Goal: Submit feedback/report problem: Submit feedback/report problem

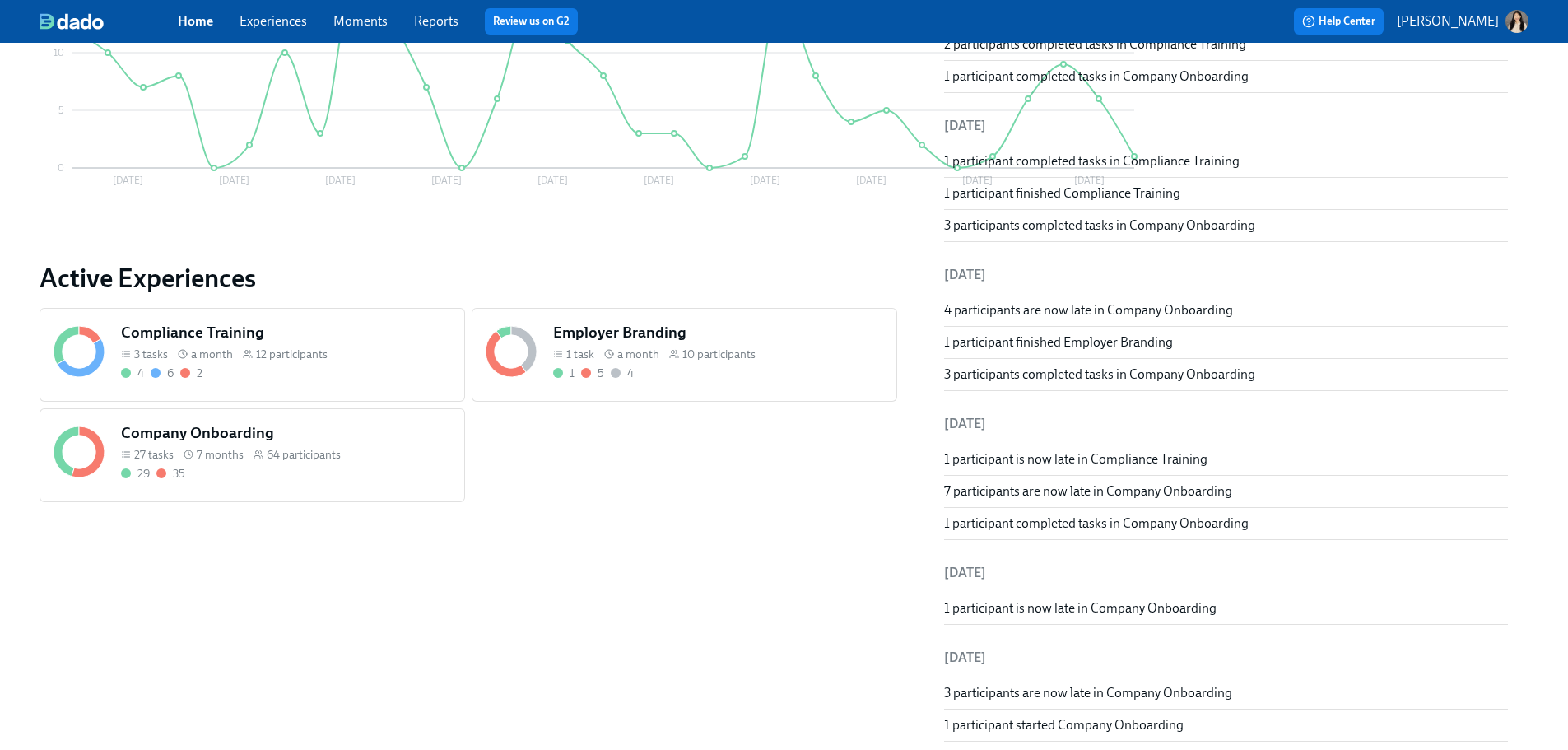
scroll to position [412, 0]
click at [576, 360] on div "Employer Branding 1 task a month 10 participants 1 5 4" at bounding box center [718, 350] width 336 height 66
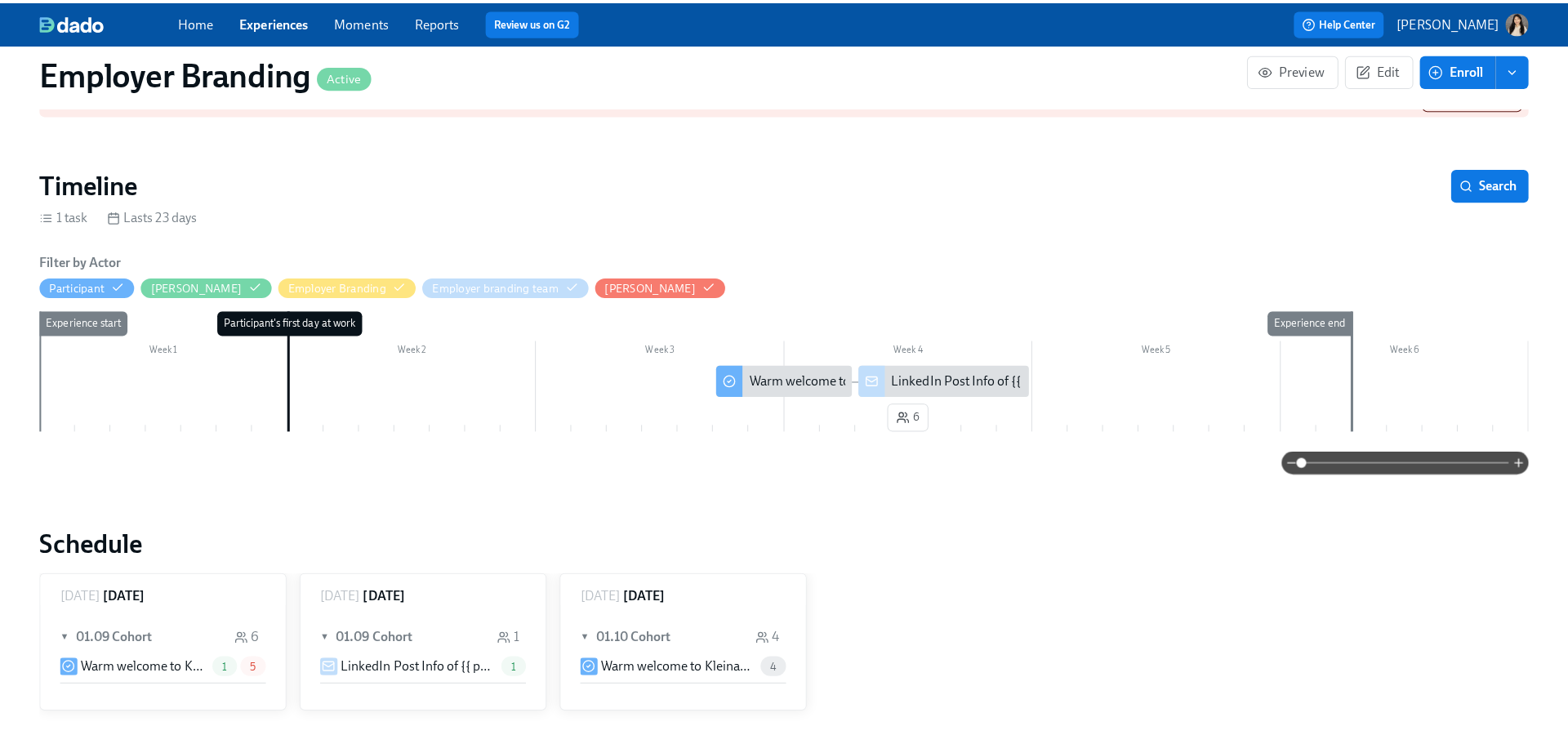
scroll to position [245, 0]
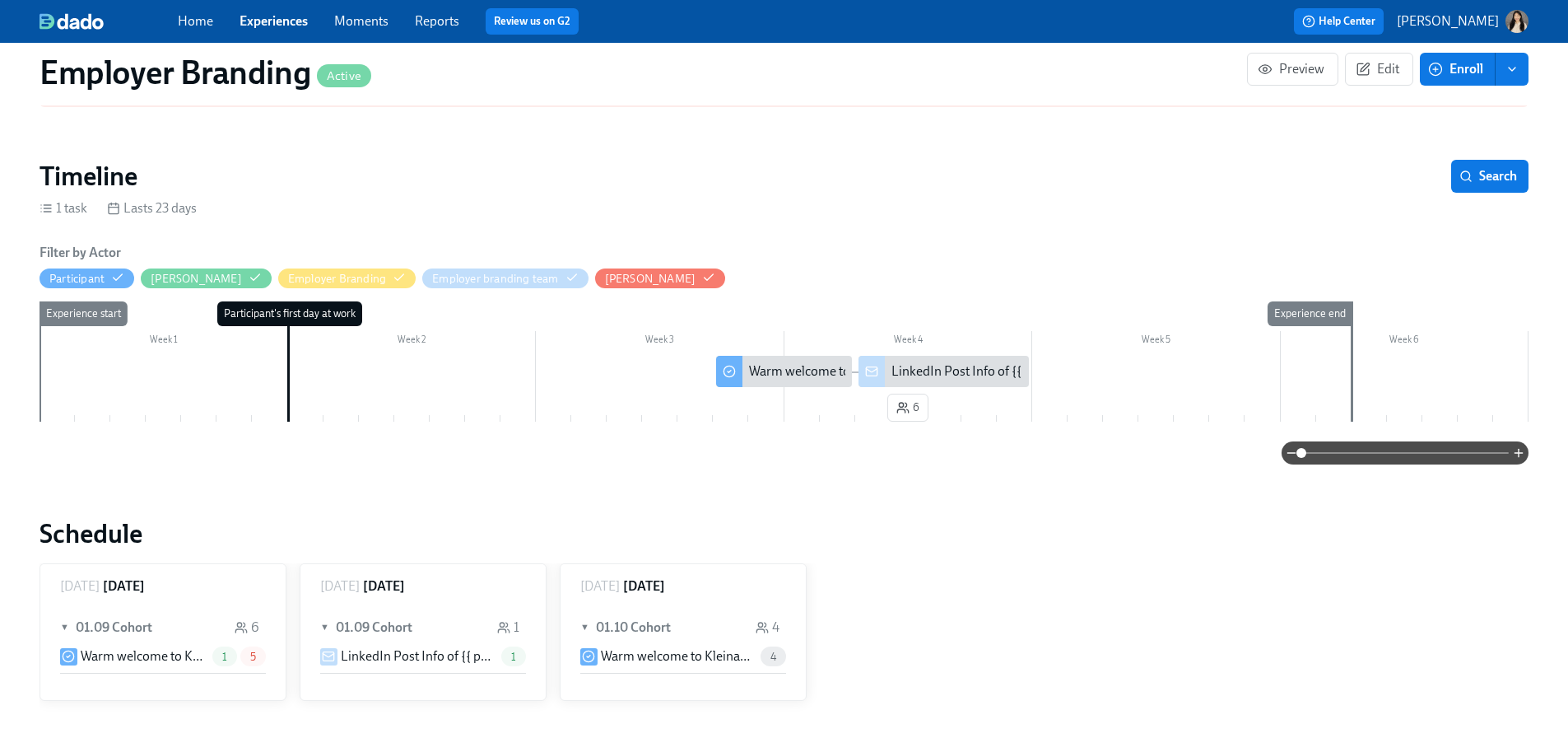
click at [965, 362] on div "LinkedIn Post Info of {{ participant.fullName }}" at bounding box center [1023, 371] width 262 height 18
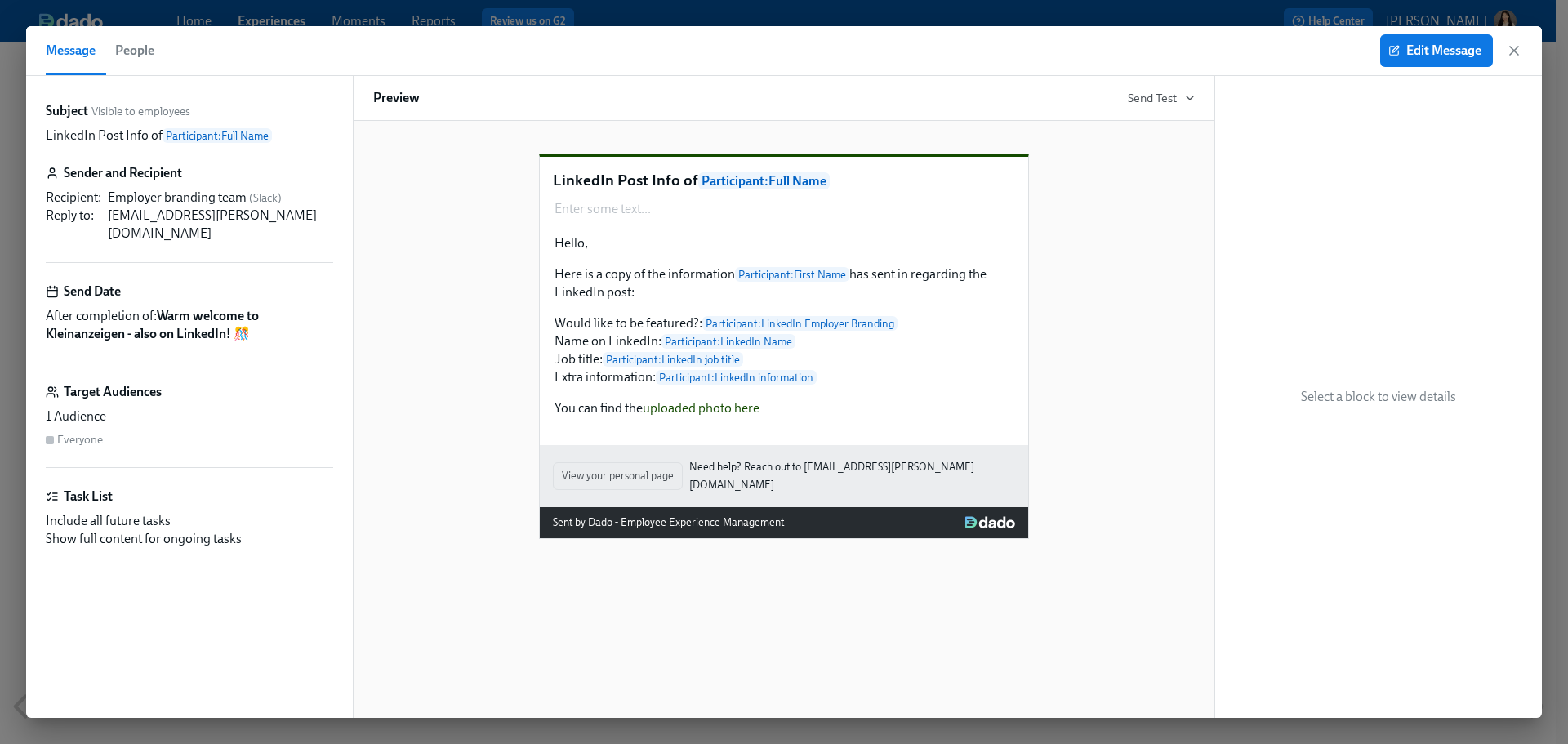
click at [850, 192] on p "LinkedIn Post Info of Participant : Full Name" at bounding box center [784, 181] width 462 height 22
click at [1514, 49] on icon "button" at bounding box center [1514, 51] width 16 height 16
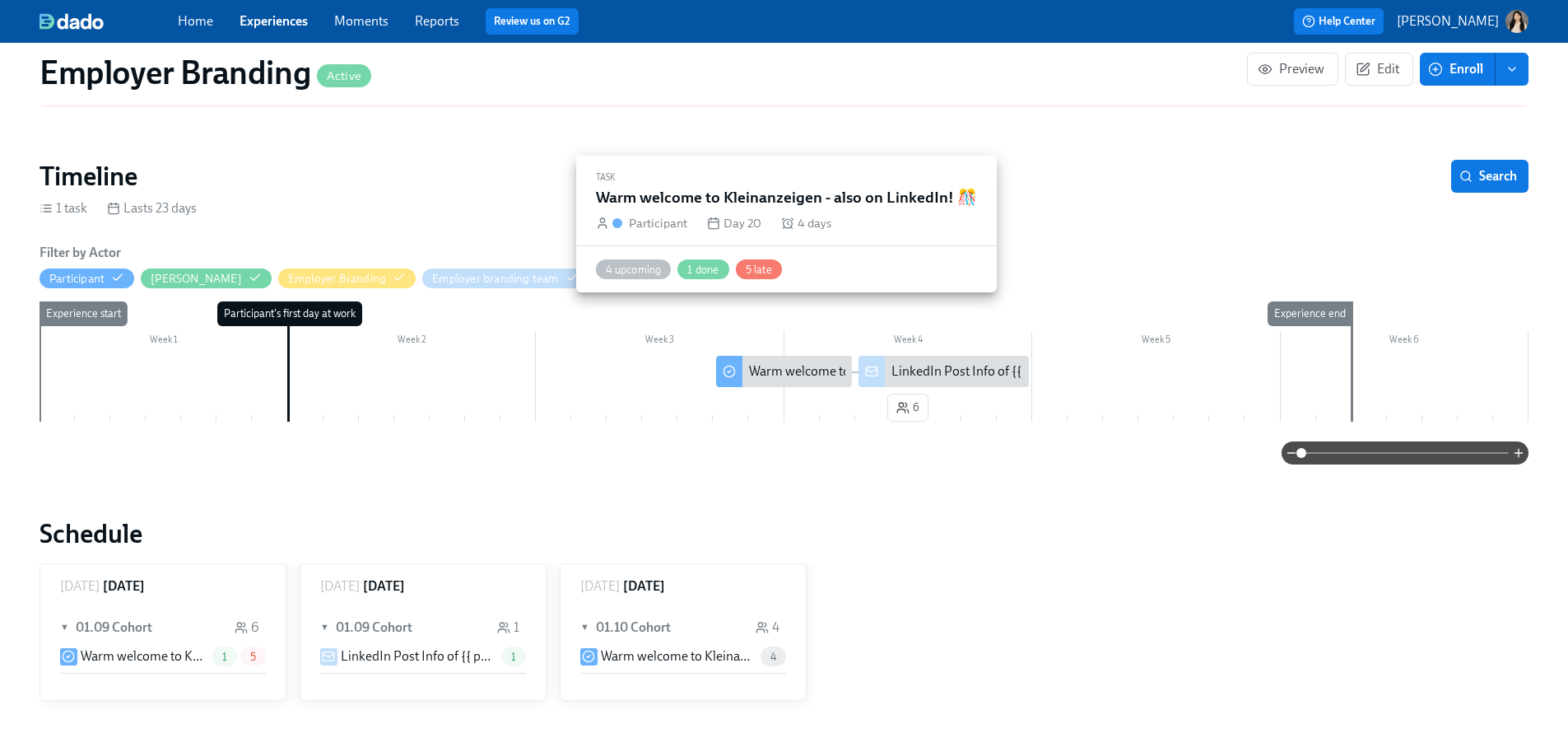
click at [793, 356] on div "Warm welcome to Kleinanzeigen - also on LinkedIn! 🎊" at bounding box center [783, 371] width 135 height 31
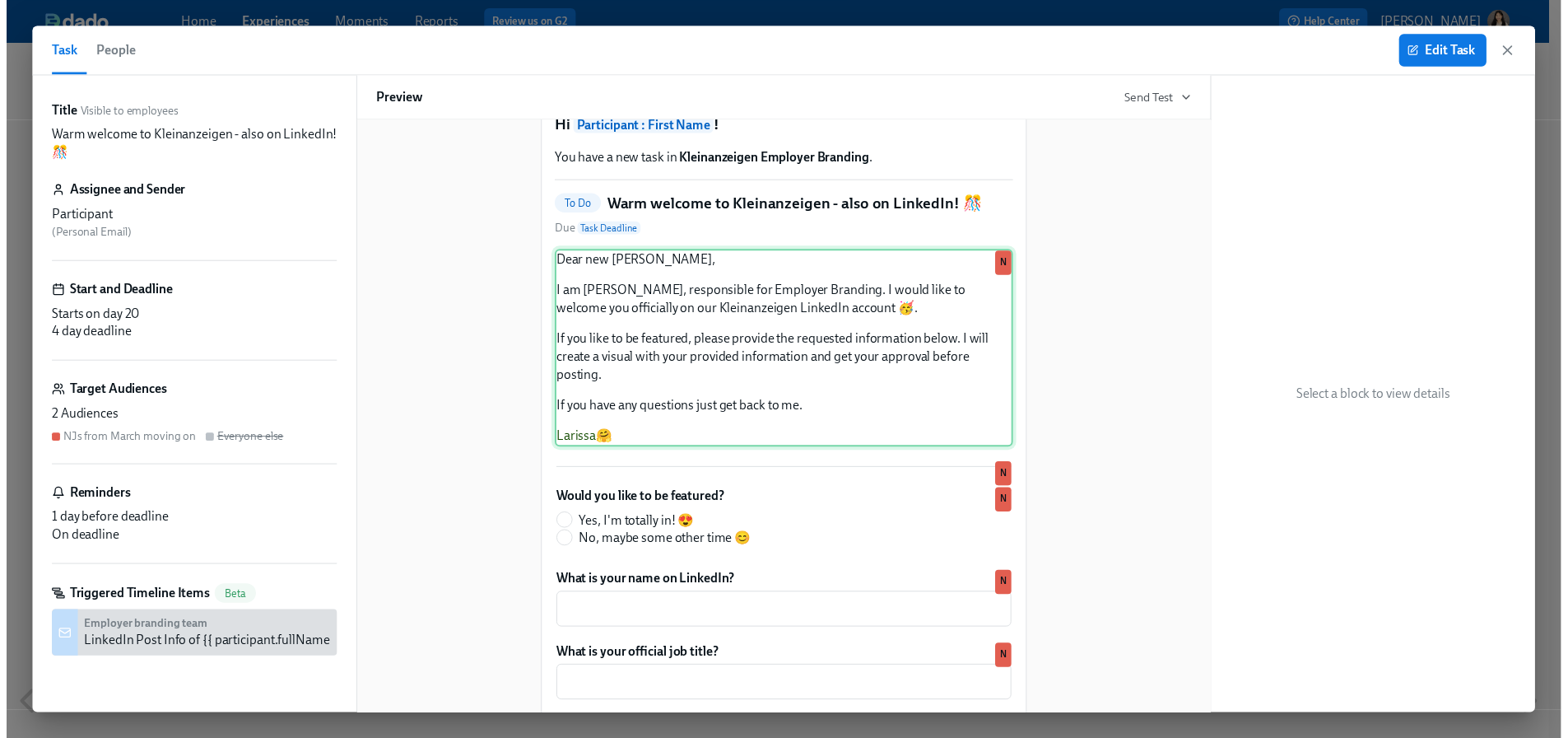
scroll to position [83, 0]
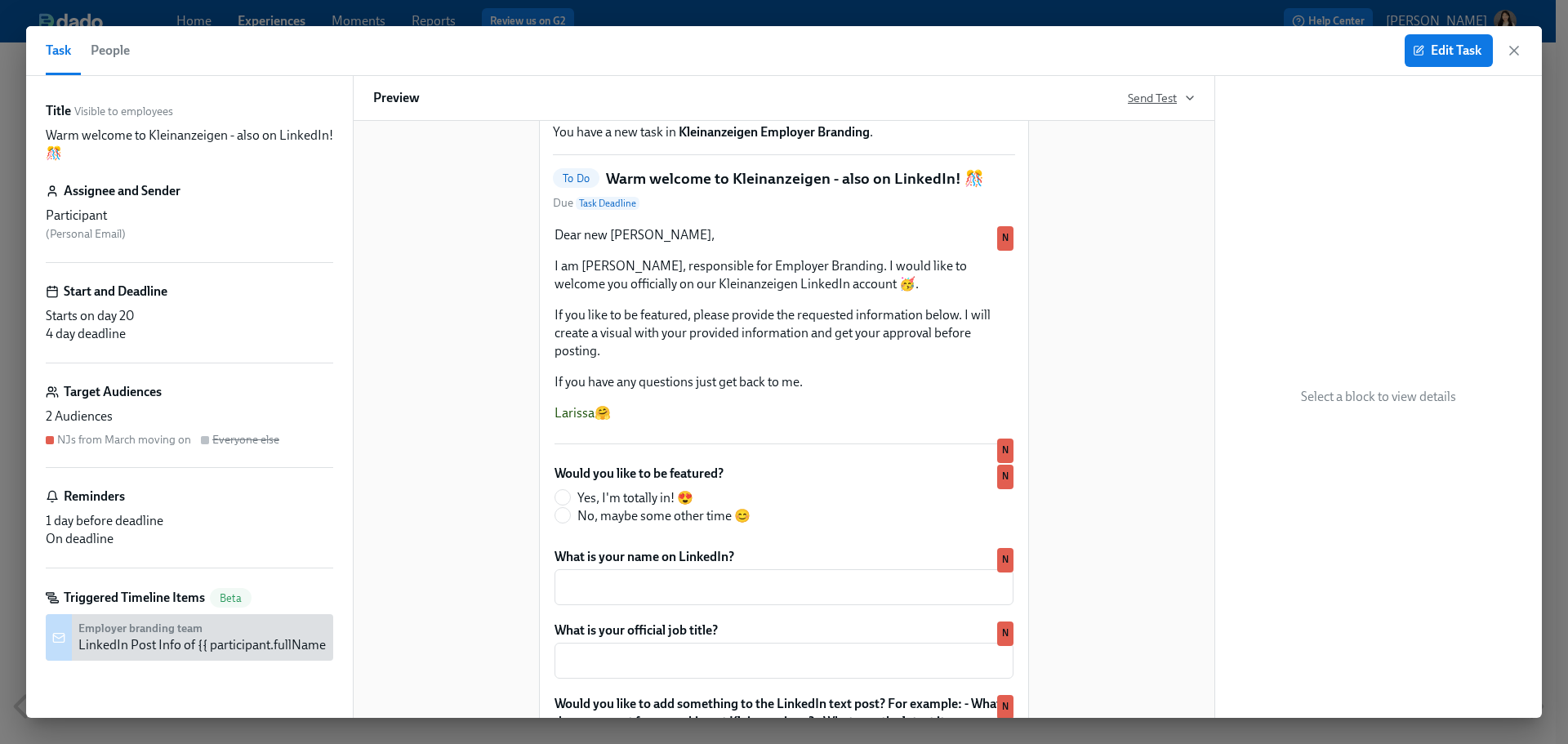
click at [1142, 99] on span "Send Test" at bounding box center [1161, 98] width 67 height 16
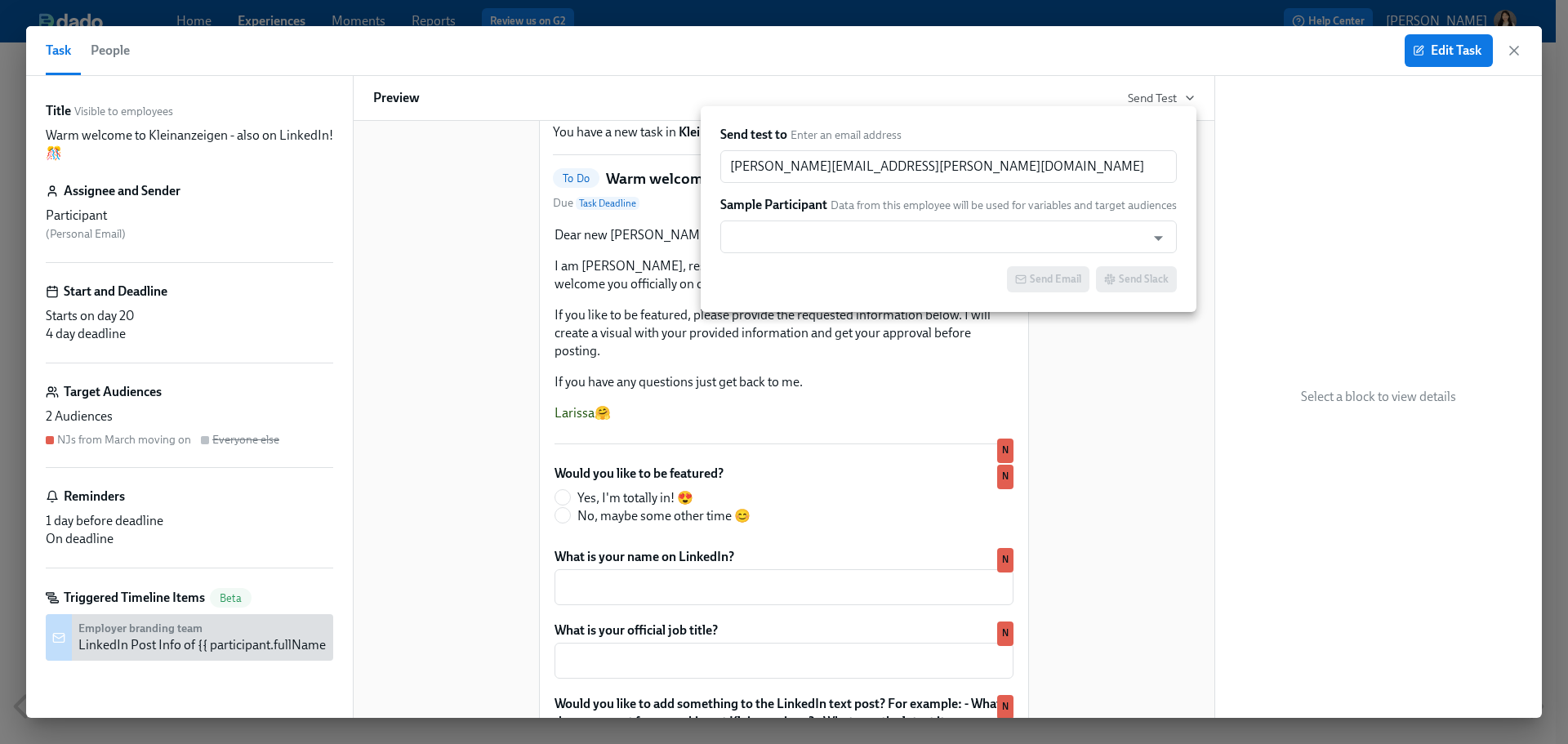
click at [1247, 139] on div at bounding box center [784, 372] width 1568 height 744
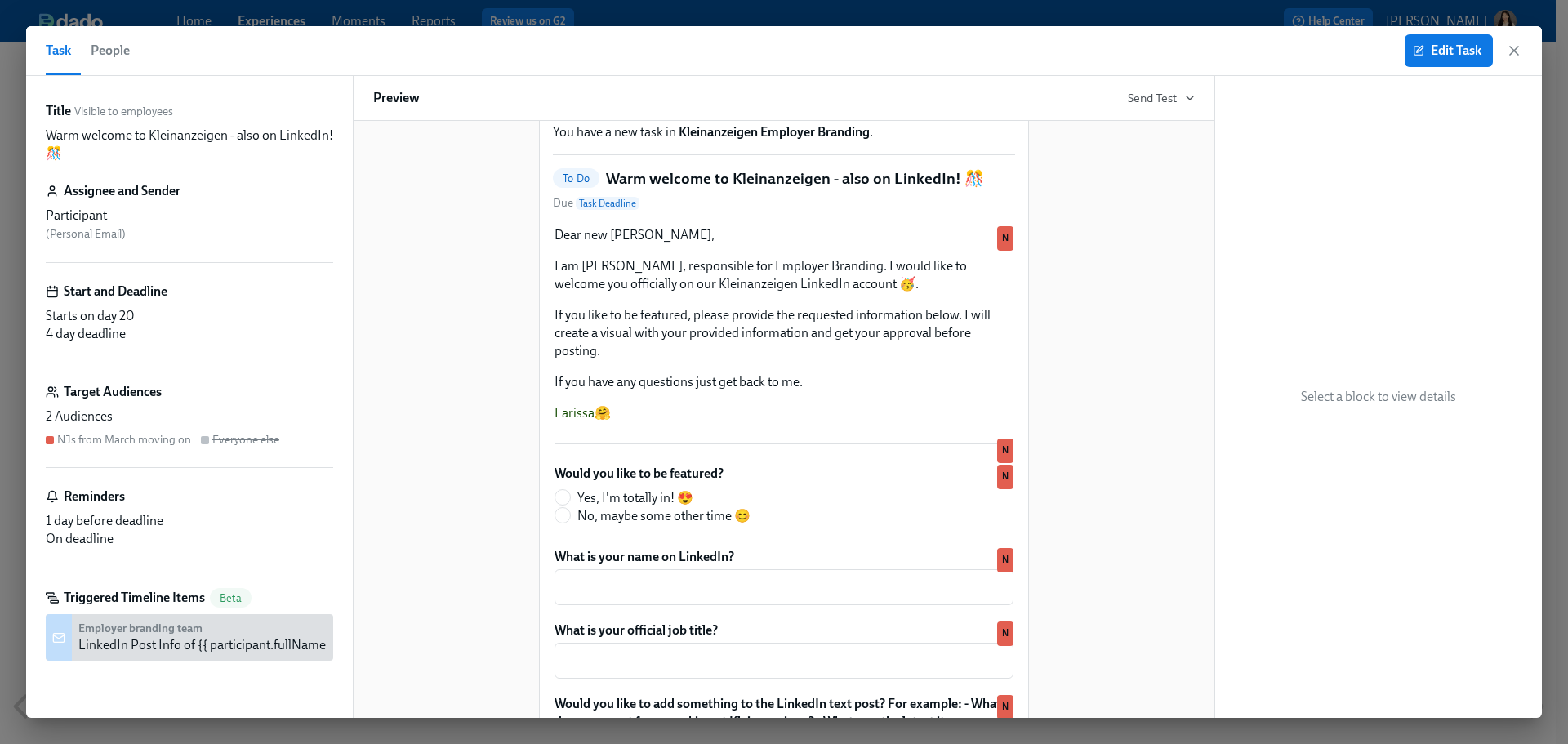
click at [1504, 51] on div "Edit Task" at bounding box center [1463, 51] width 117 height 33
click at [1511, 55] on icon "button" at bounding box center [1514, 51] width 16 height 16
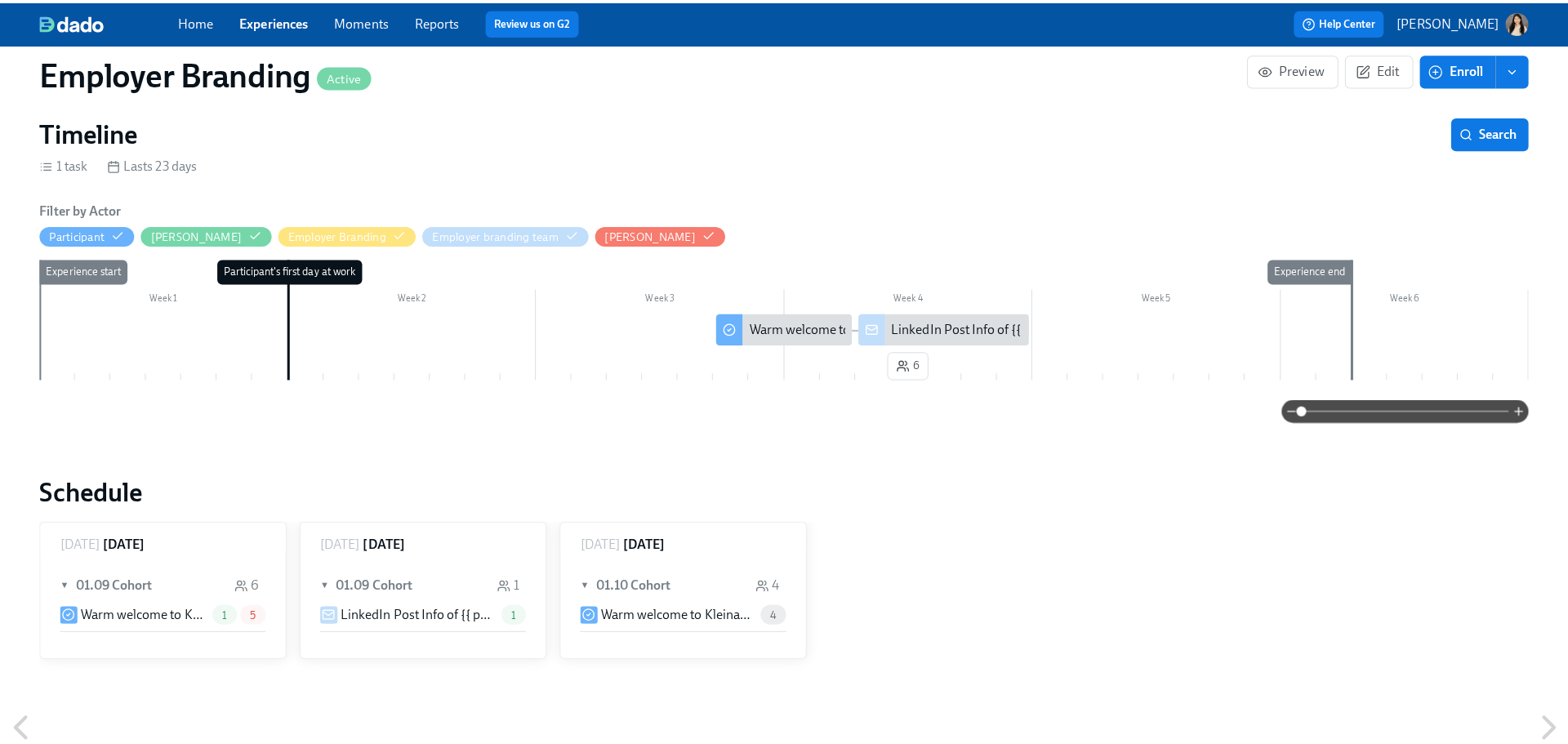
scroll to position [327, 0]
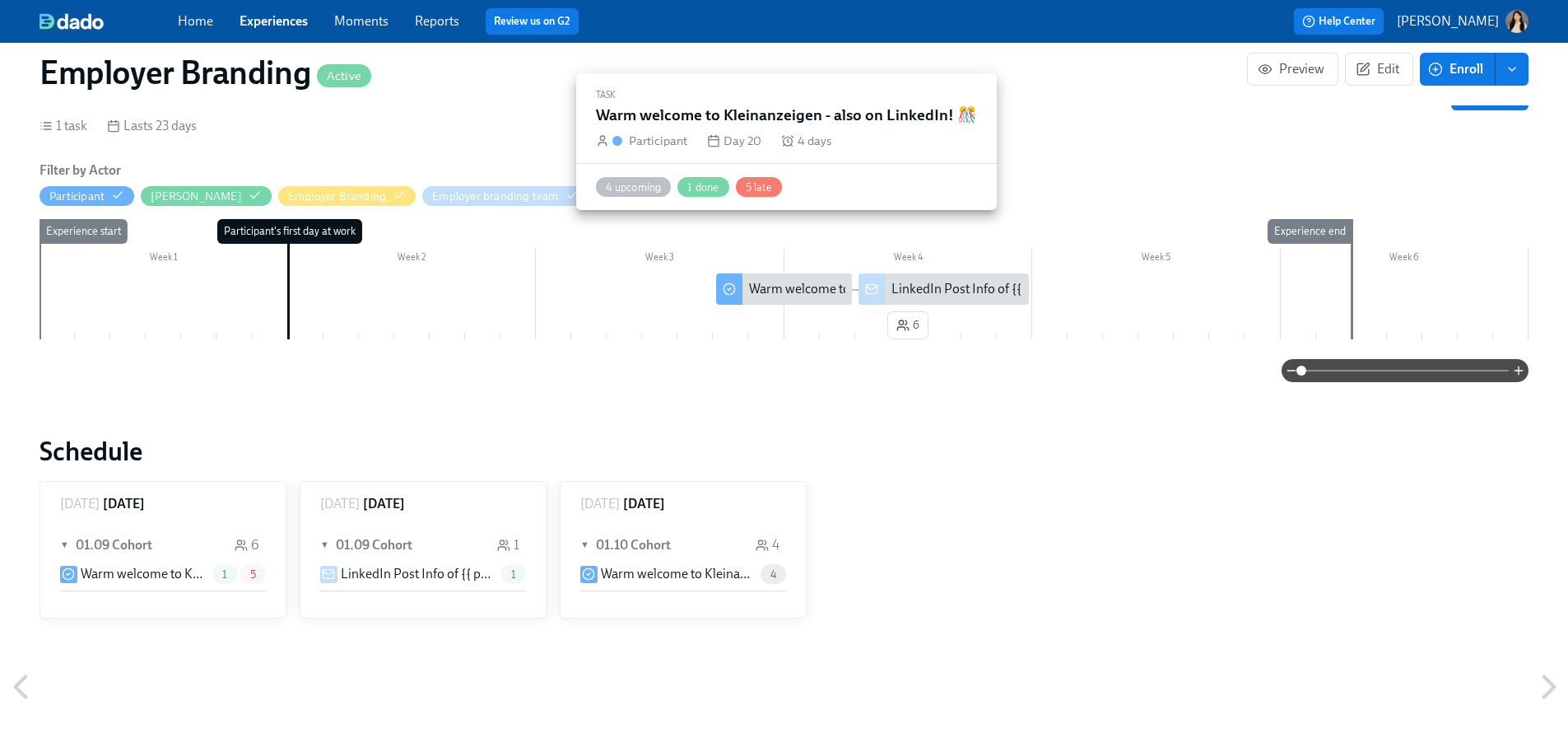
click at [820, 280] on div "Warm welcome to Kleinanzeigen - also on LinkedIn! 🎊" at bounding box center [903, 289] width 309 height 18
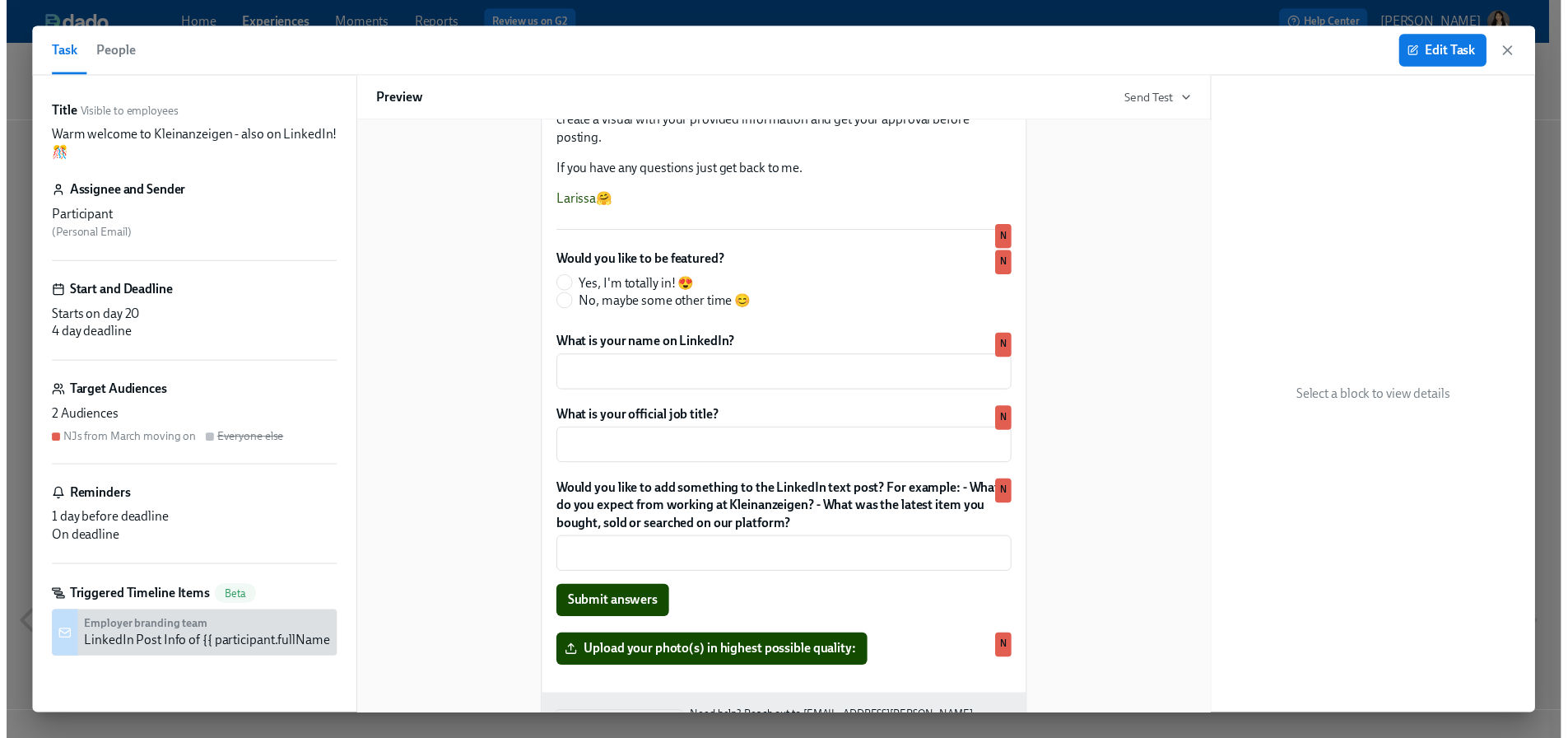
scroll to position [300, 0]
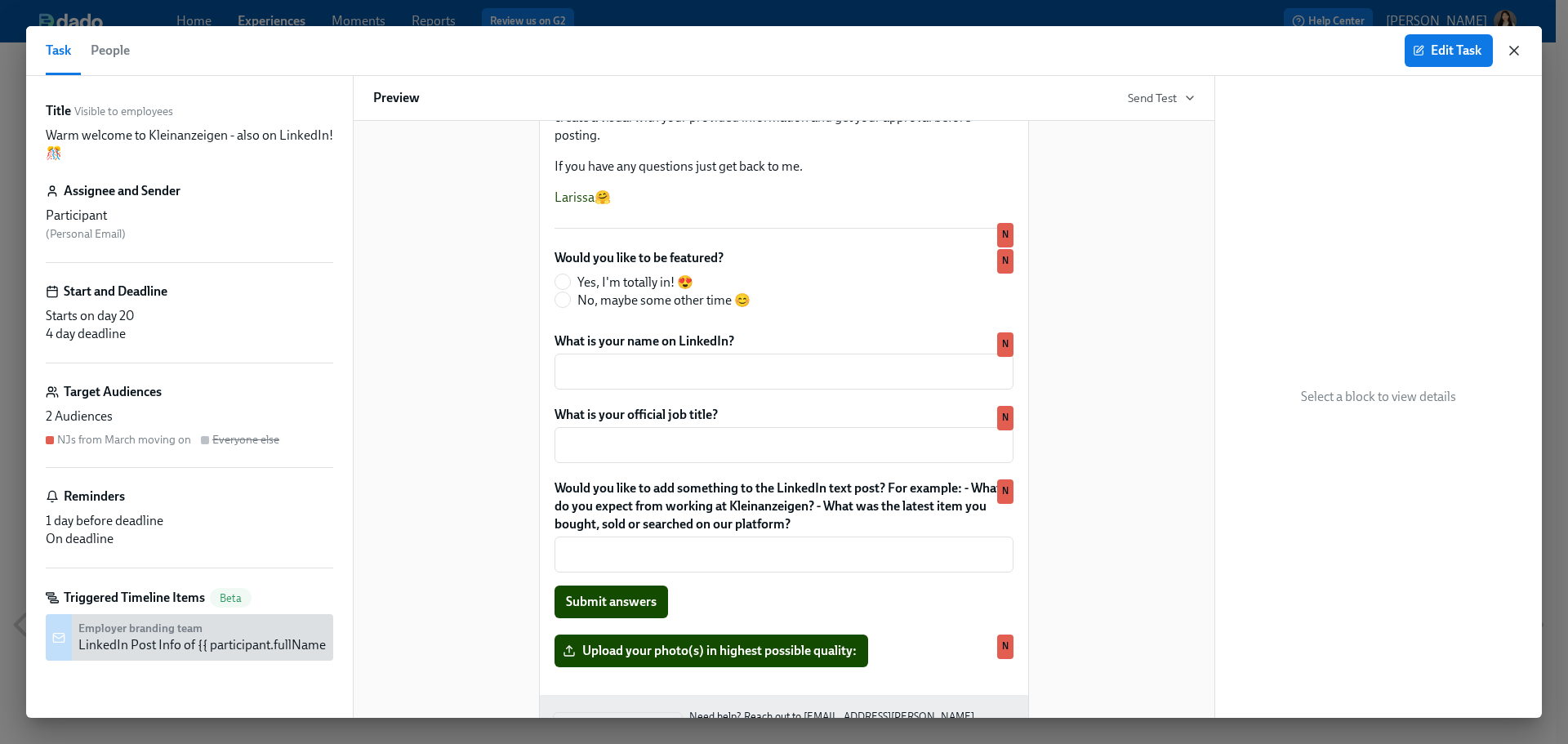
click at [1521, 48] on icon "button" at bounding box center [1514, 51] width 16 height 16
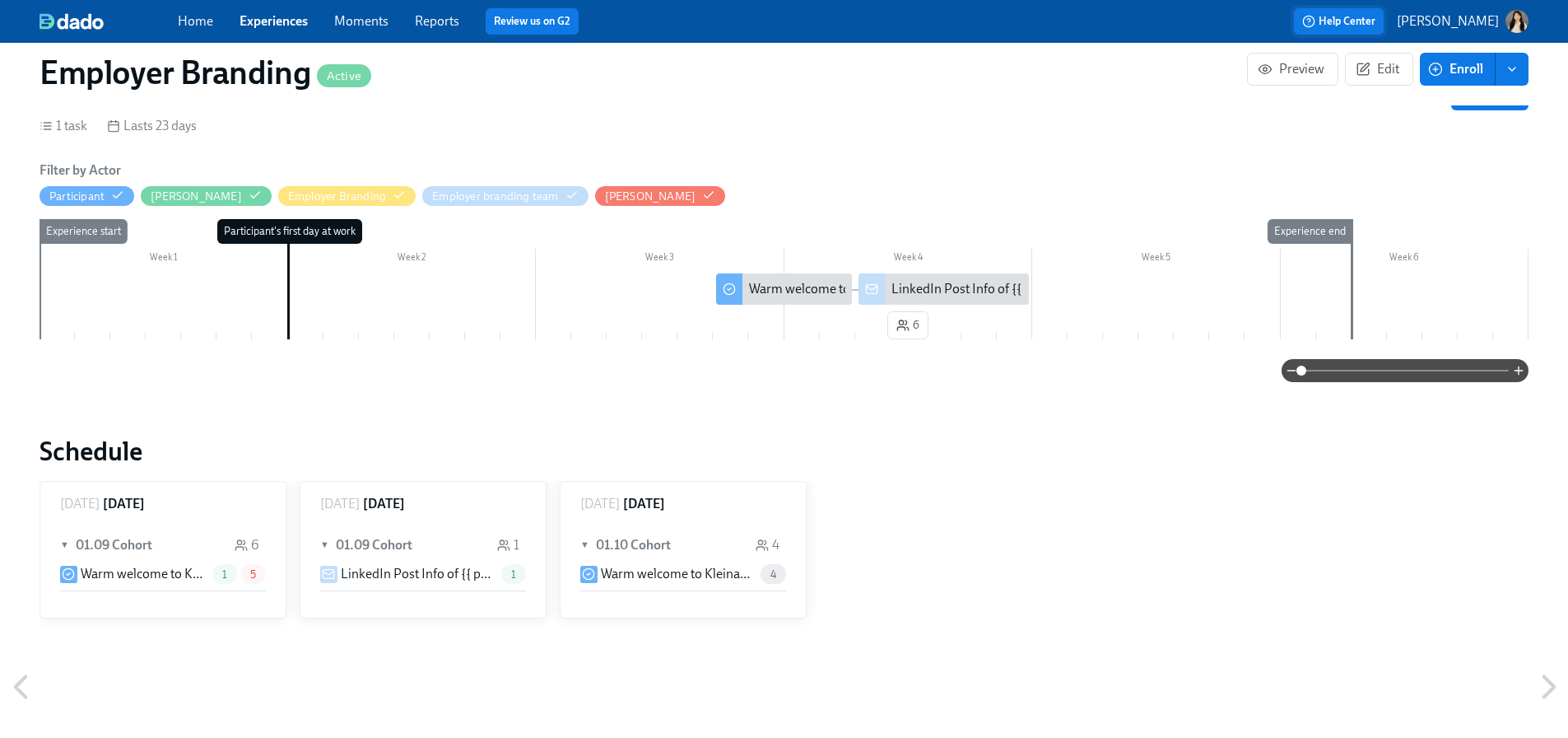
click at [1371, 18] on span "Help Center" at bounding box center [1339, 21] width 73 height 17
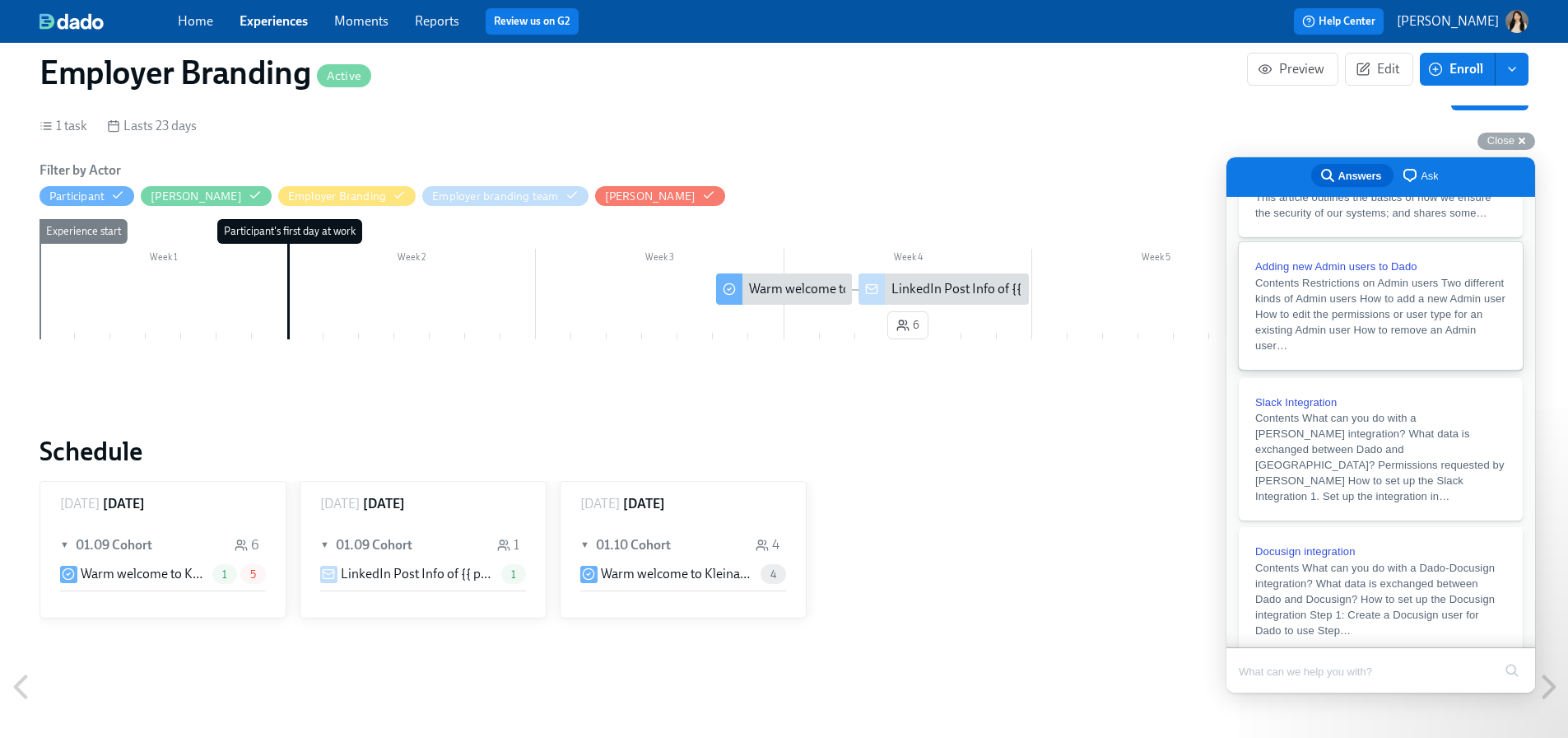
scroll to position [329, 0]
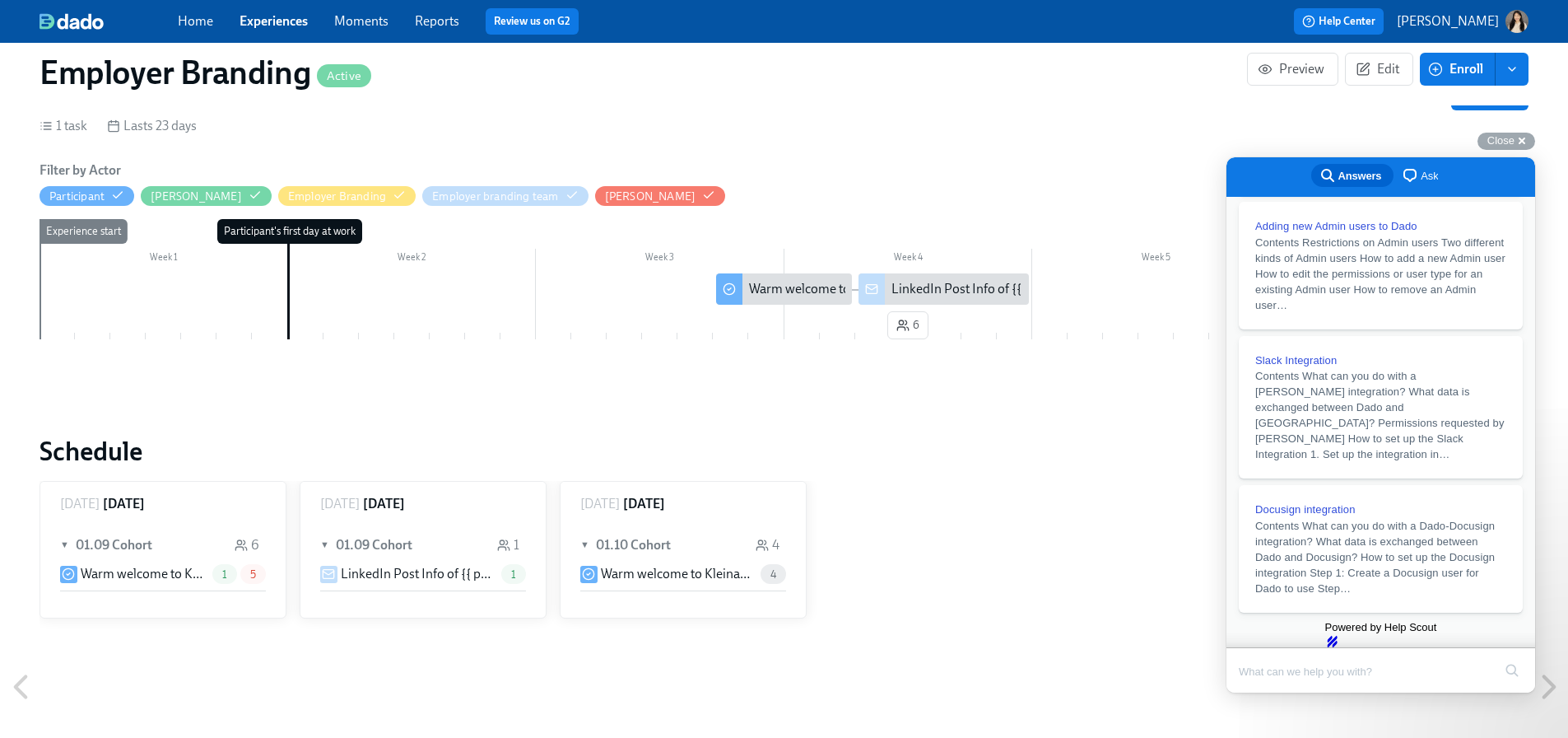
click at [1420, 171] on span "Ask" at bounding box center [1429, 176] width 17 height 17
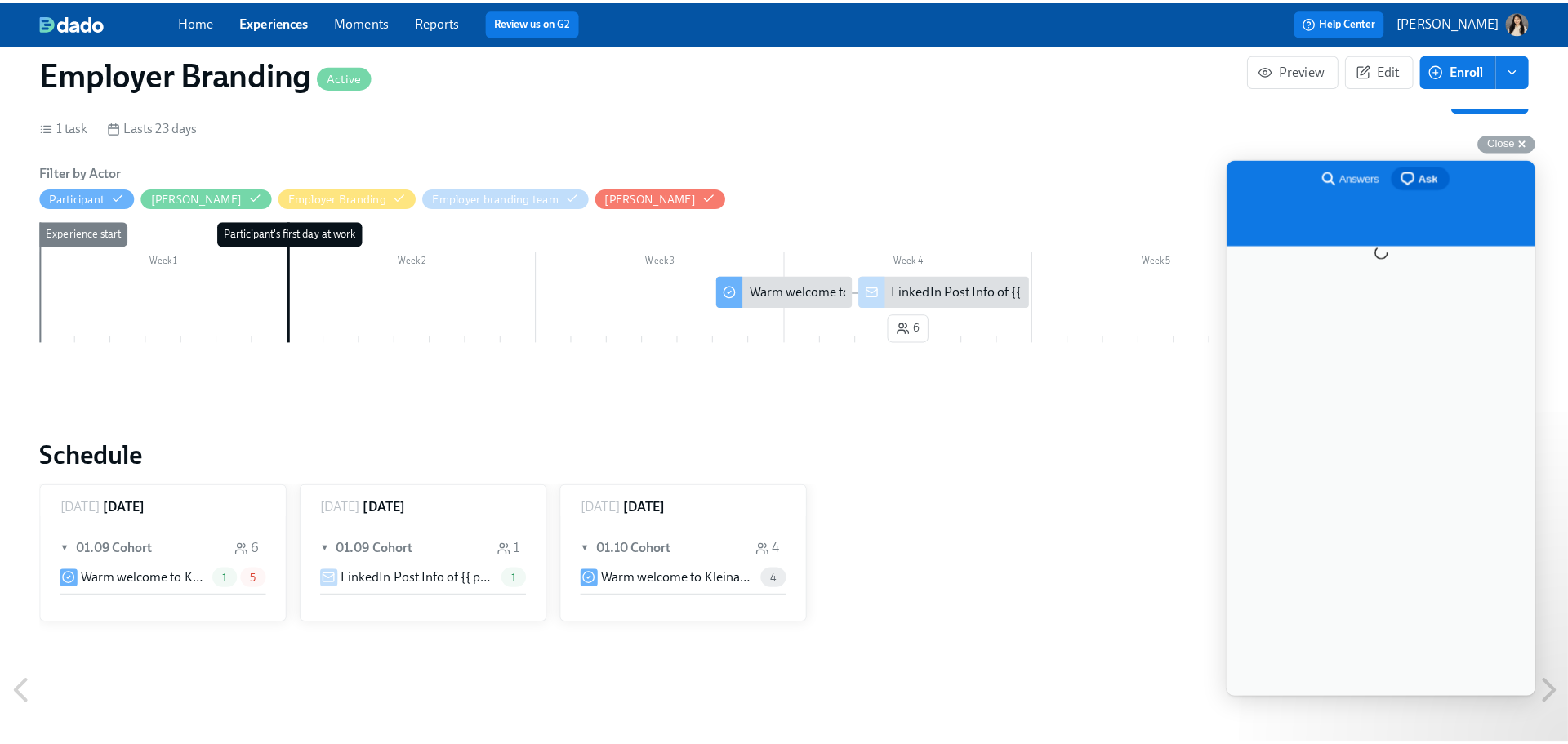
scroll to position [0, 0]
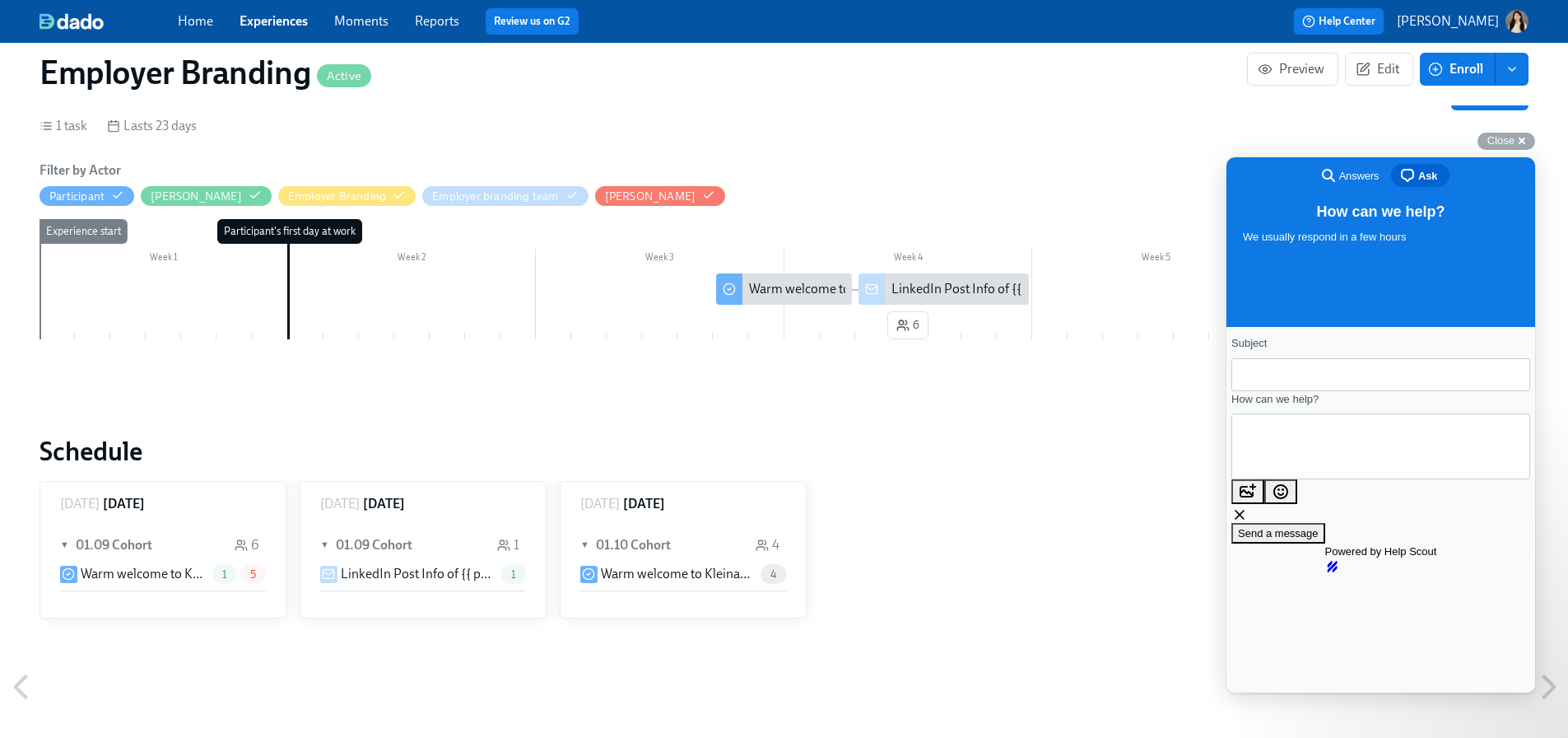
click at [1387, 390] on input "Subject" at bounding box center [1380, 374] width 272 height 29
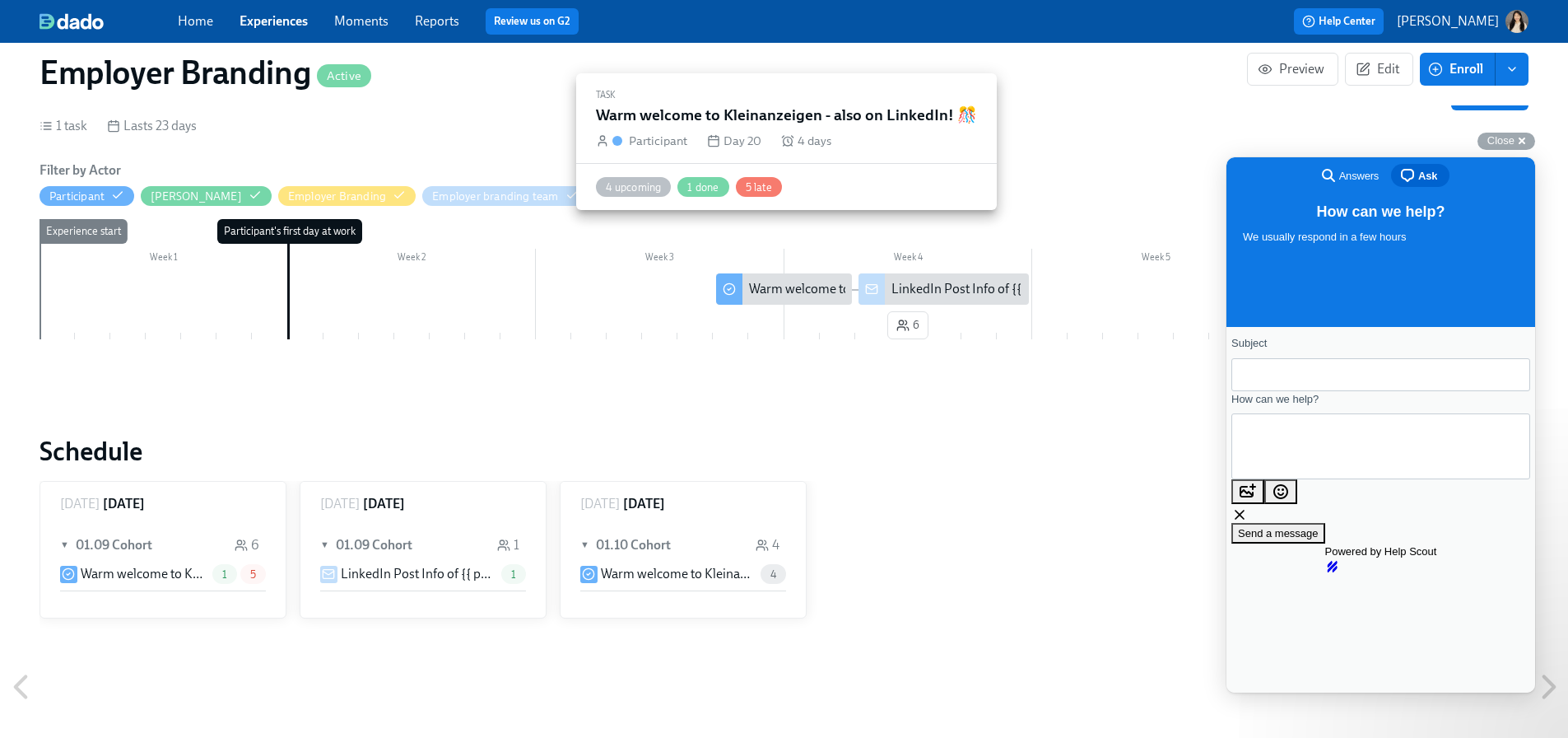
click at [772, 280] on div "Warm welcome to Kleinanzeigen - also on LinkedIn! 🎊" at bounding box center [903, 289] width 309 height 18
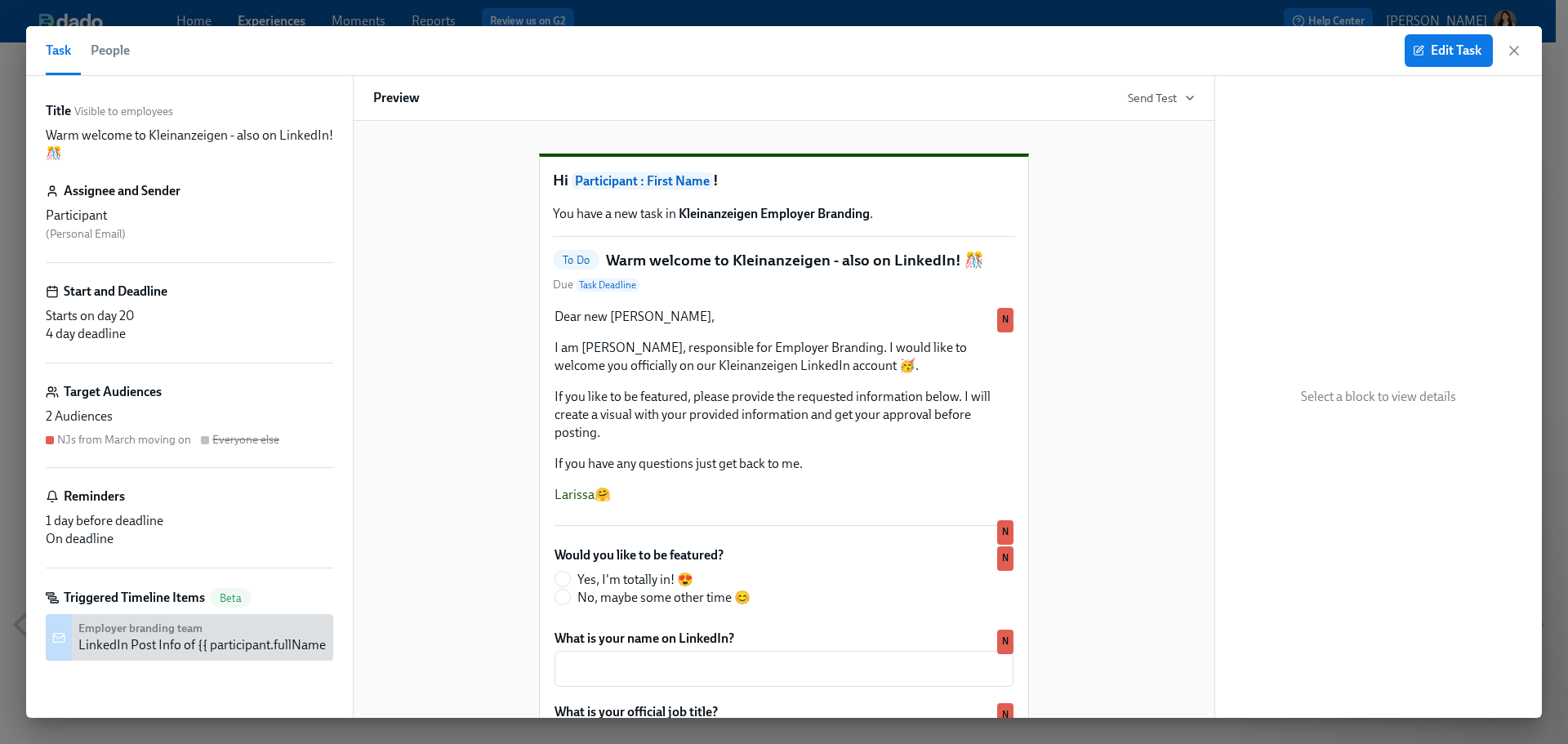
click at [175, 442] on div "NJs from March moving on" at bounding box center [124, 439] width 134 height 15
click at [57, 437] on div "NJs from March moving on" at bounding box center [124, 439] width 134 height 15
click at [119, 63] on button "People" at bounding box center [110, 51] width 59 height 49
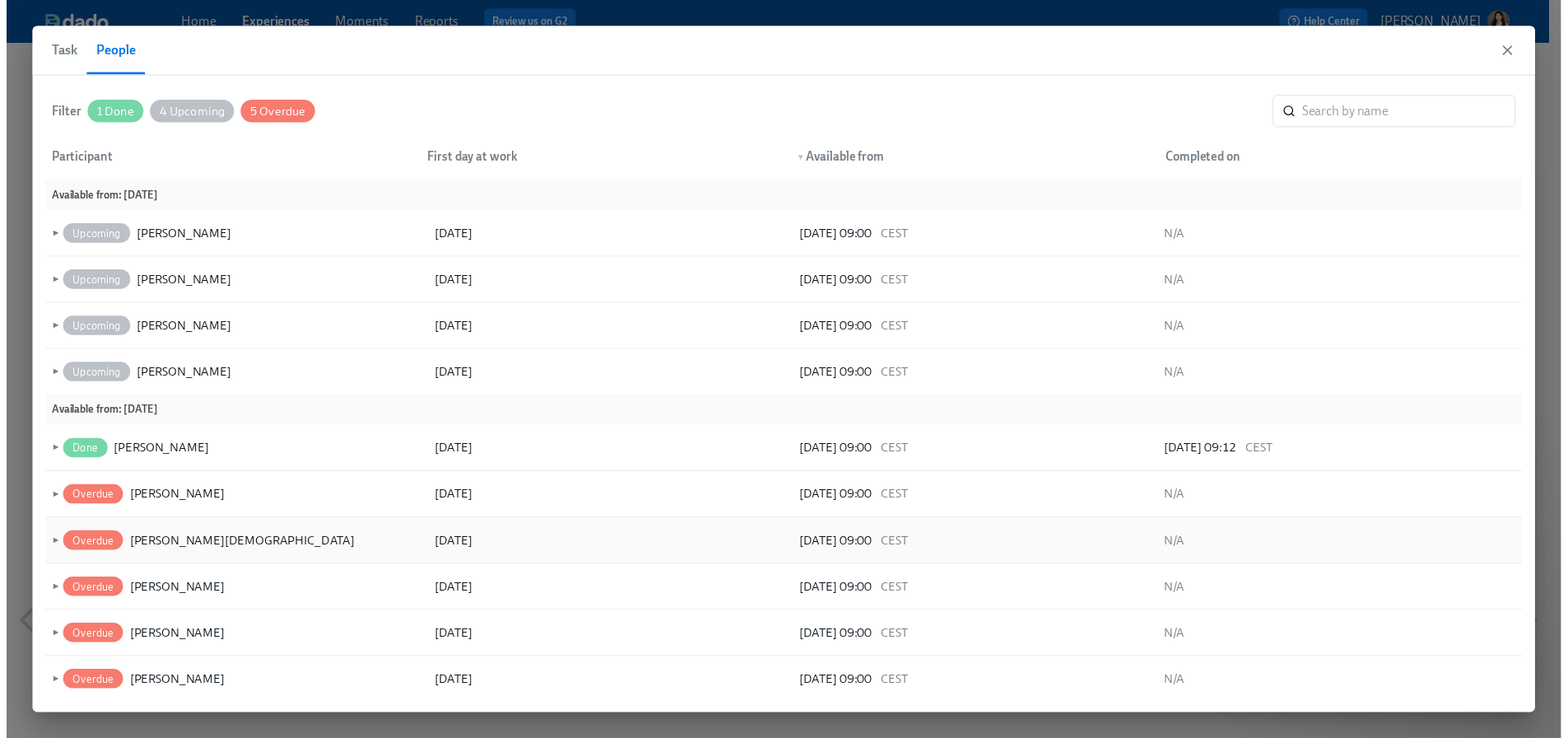
scroll to position [12, 0]
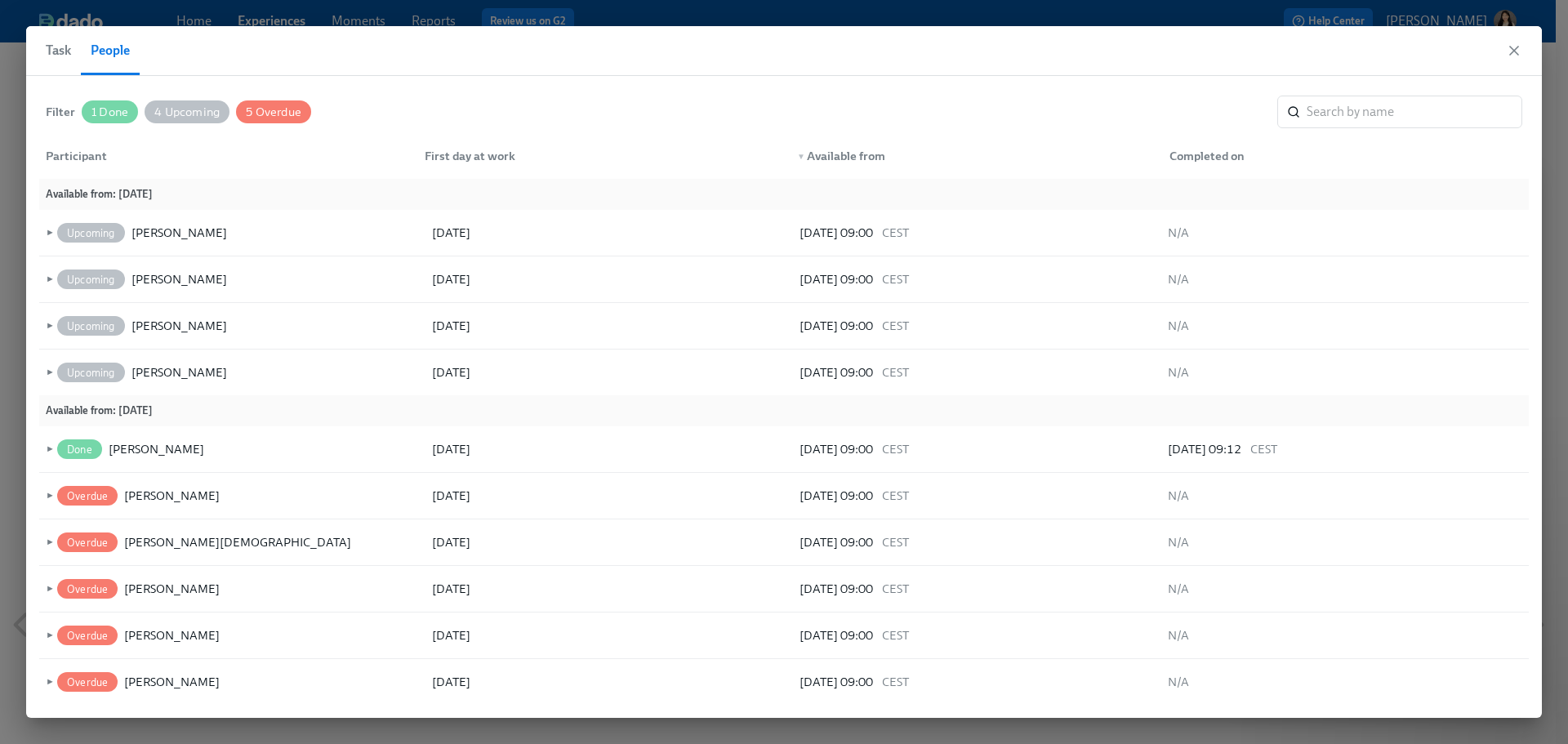
click at [64, 46] on span "Task" at bounding box center [58, 50] width 25 height 23
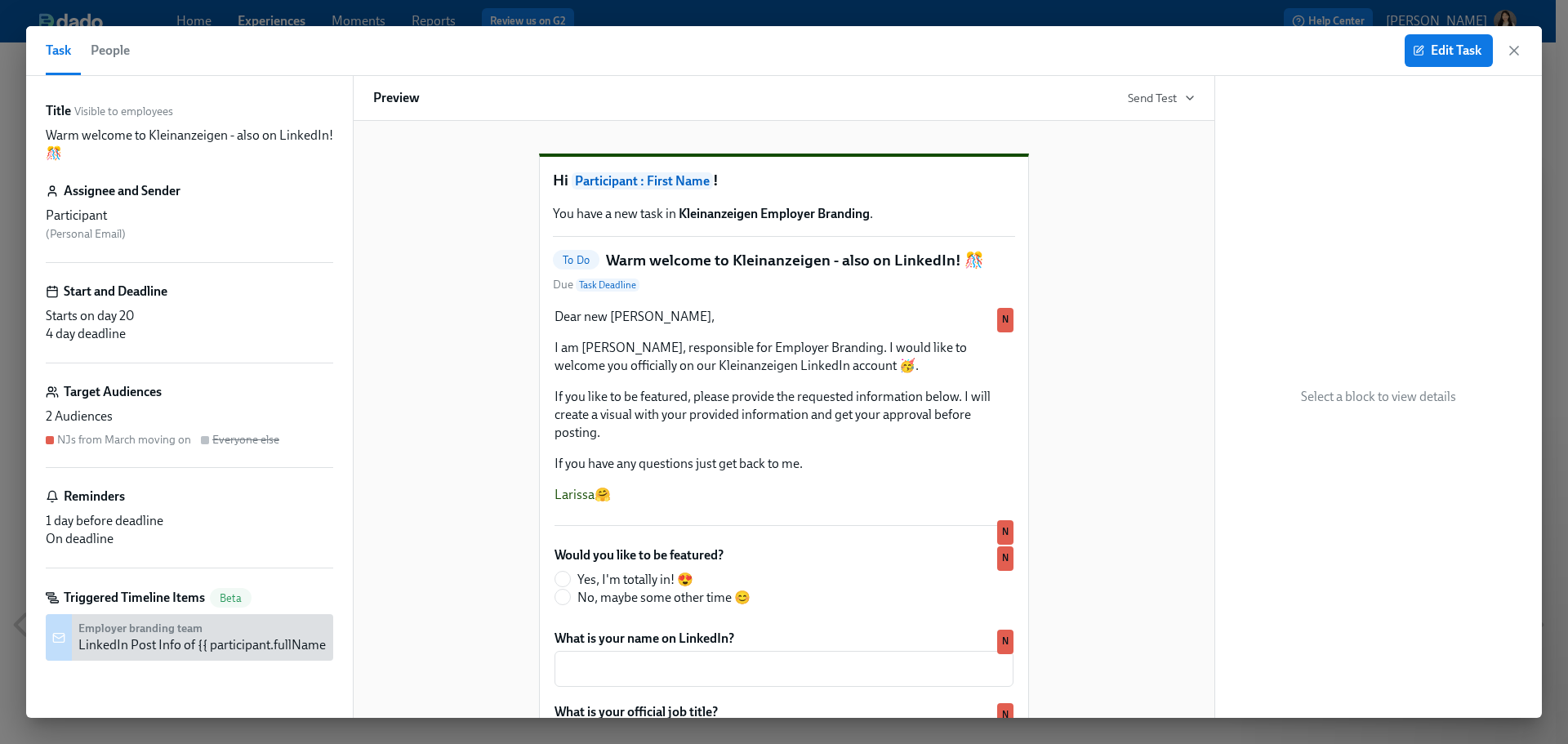
click at [1523, 41] on div "Task People Edit Task" at bounding box center [784, 51] width 1516 height 50
click at [1511, 54] on icon "button" at bounding box center [1514, 50] width 8 height 8
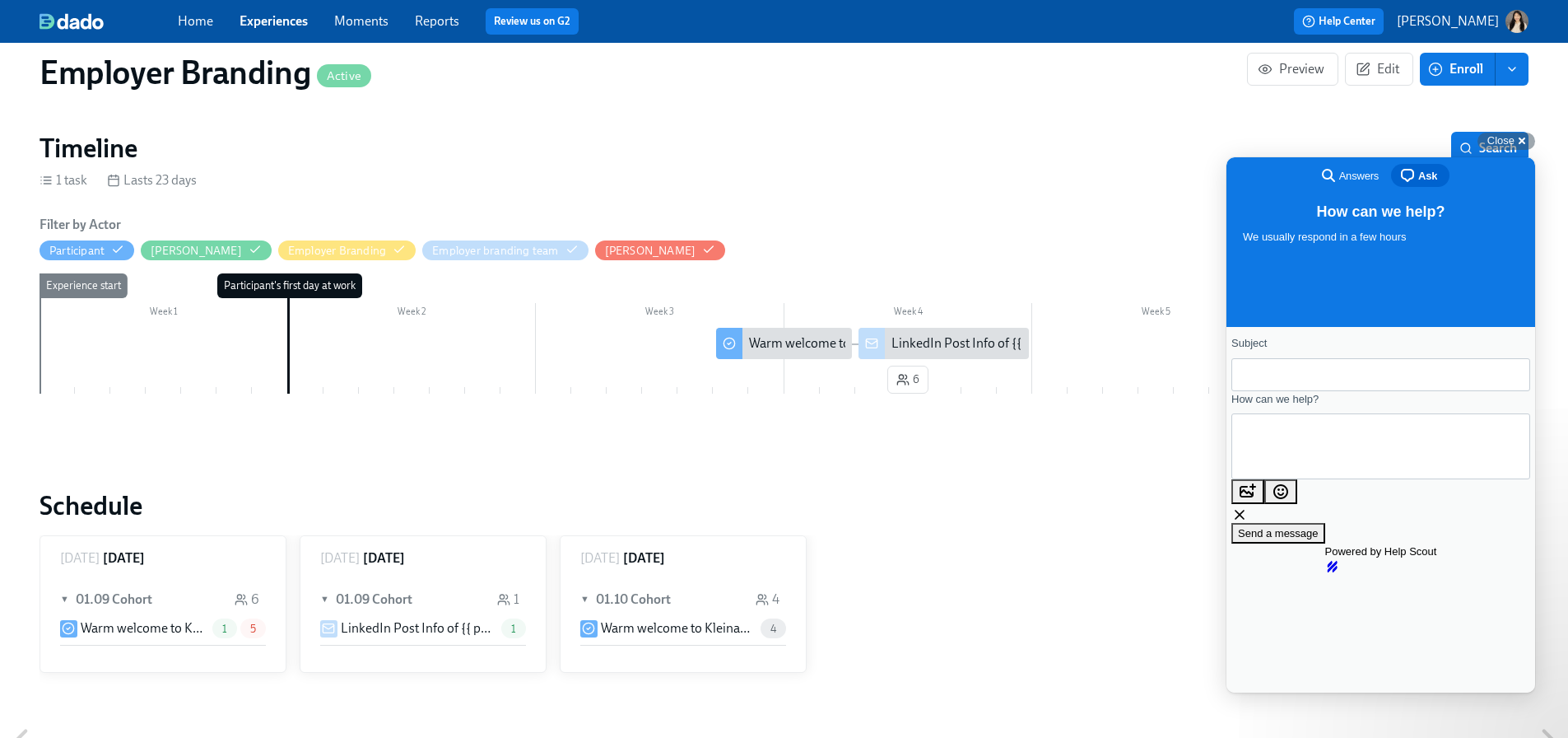
scroll to position [165, 0]
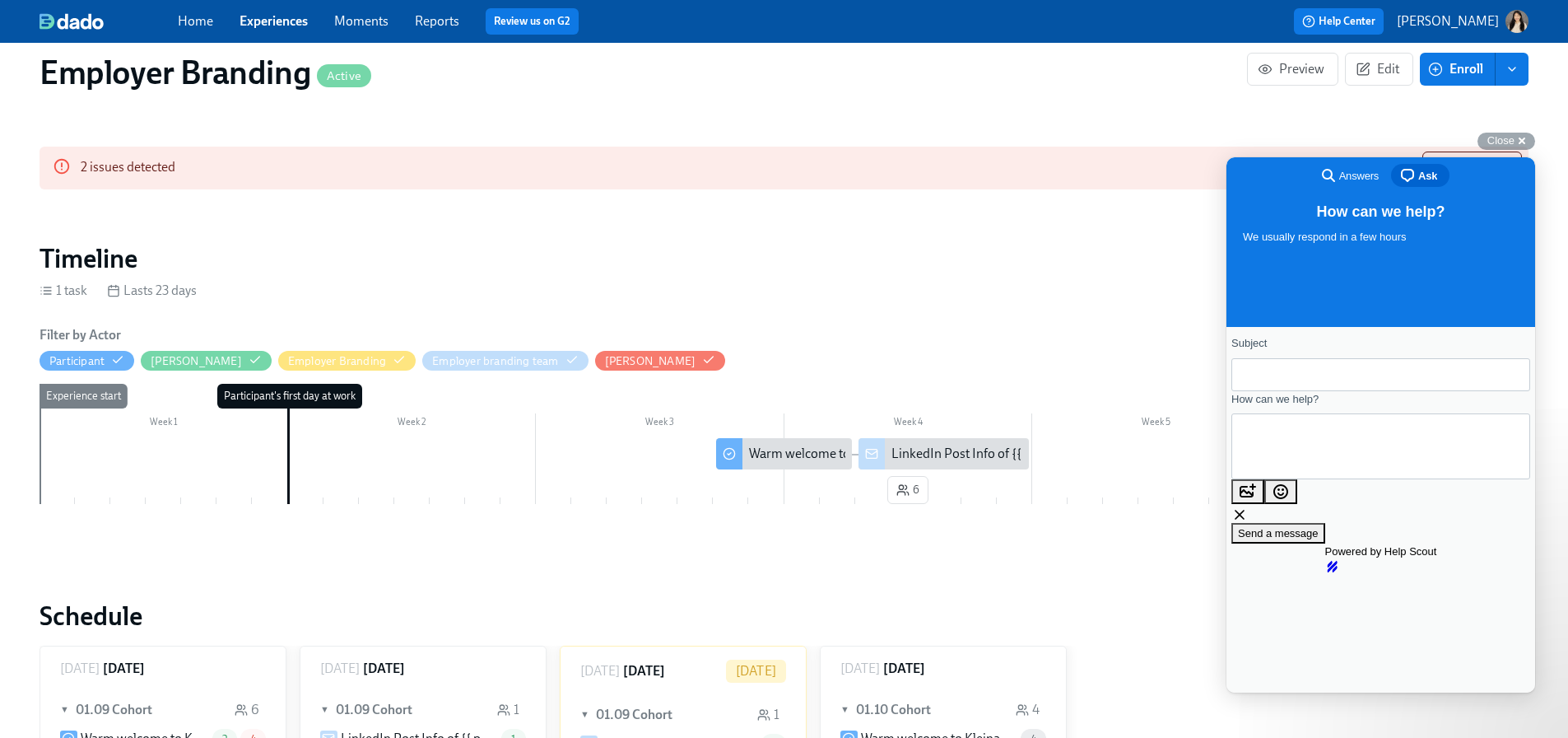
click at [1353, 382] on input "Subject" at bounding box center [1380, 374] width 272 height 29
click at [1264, 497] on button "image-plus" at bounding box center [1248, 491] width 33 height 25
type input "C:\fakepath\Screenshot [DATE] 140842.png"
click at [1264, 380] on input "Subject" at bounding box center [1380, 374] width 272 height 29
paste input "Support Request: Employer Branding Message for New Joiners"
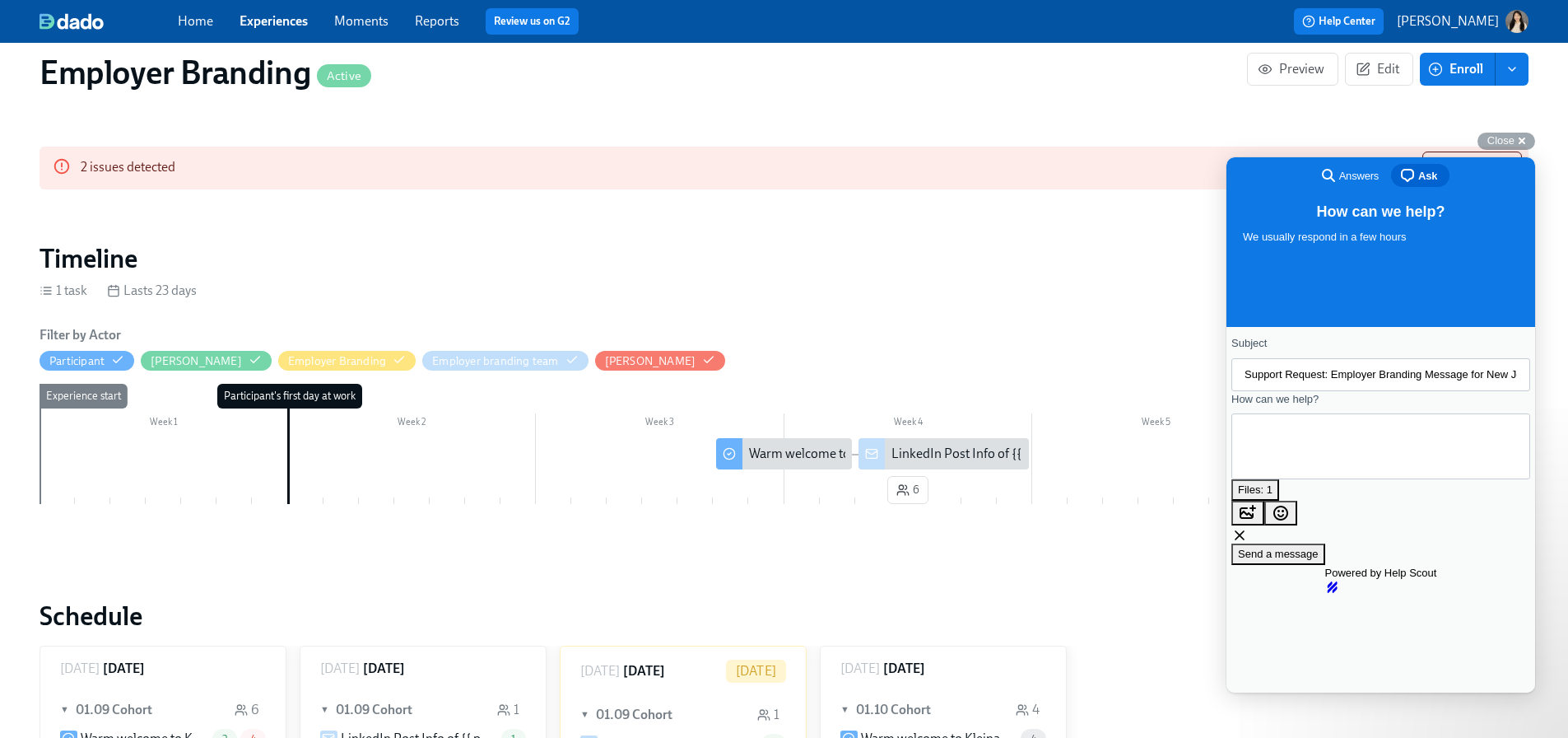
scroll to position [0, 52]
click at [1297, 439] on textarea "How can we help?" at bounding box center [1319, 446] width 149 height 63
click at [1318, 381] on input "Support Request: Employer Branding Message for New Joiners" at bounding box center [1380, 374] width 272 height 29
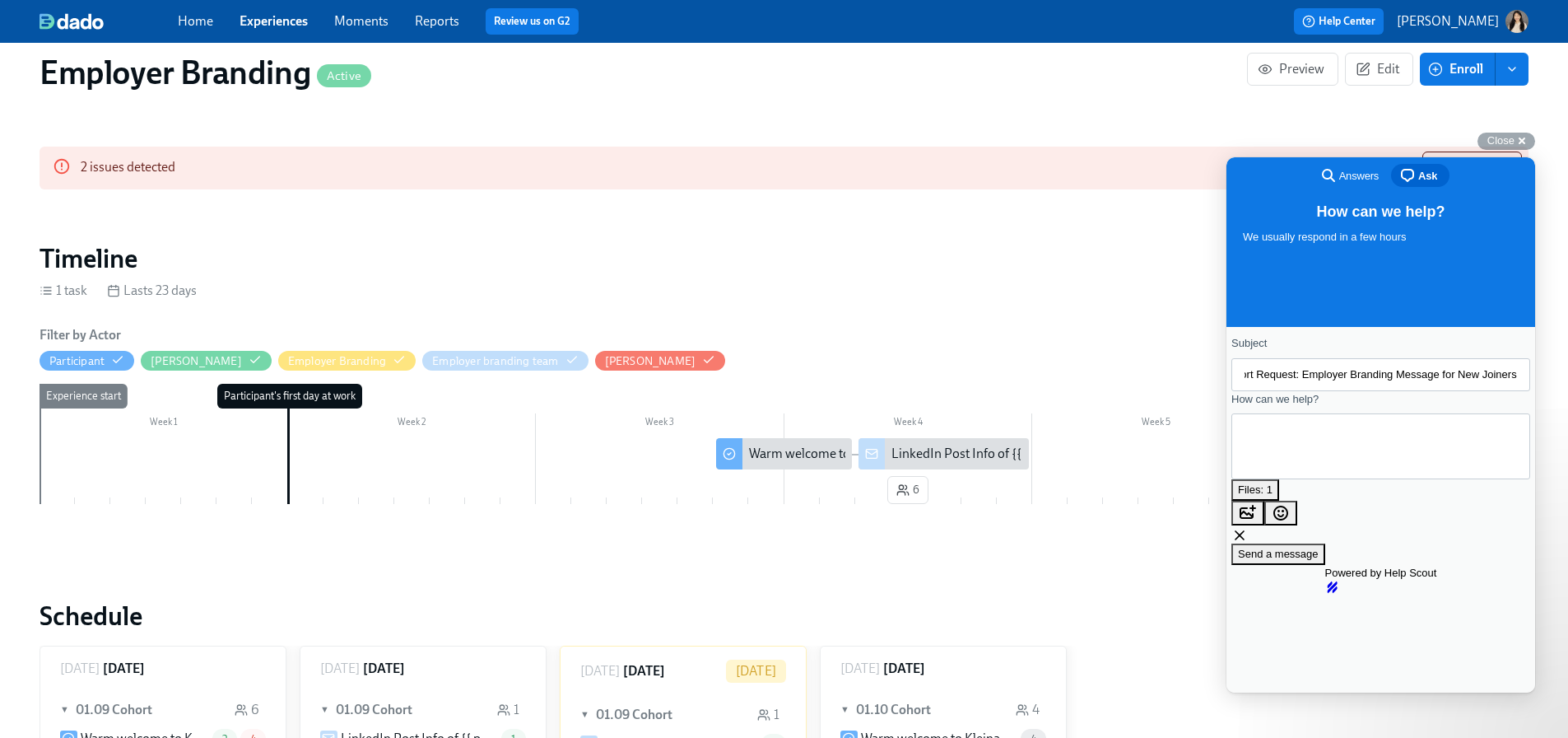
drag, startPoint x: 1345, startPoint y: 383, endPoint x: 1385, endPoint y: 384, distance: 40.0
click at [1385, 384] on input "Support Request: Employer Branding Message for New Joiners" at bounding box center [1380, 374] width 272 height 29
type input "Support Request: Outgoing Message for New Joiners"
click at [1369, 450] on textarea "How can we help?" at bounding box center [1319, 446] width 149 height 63
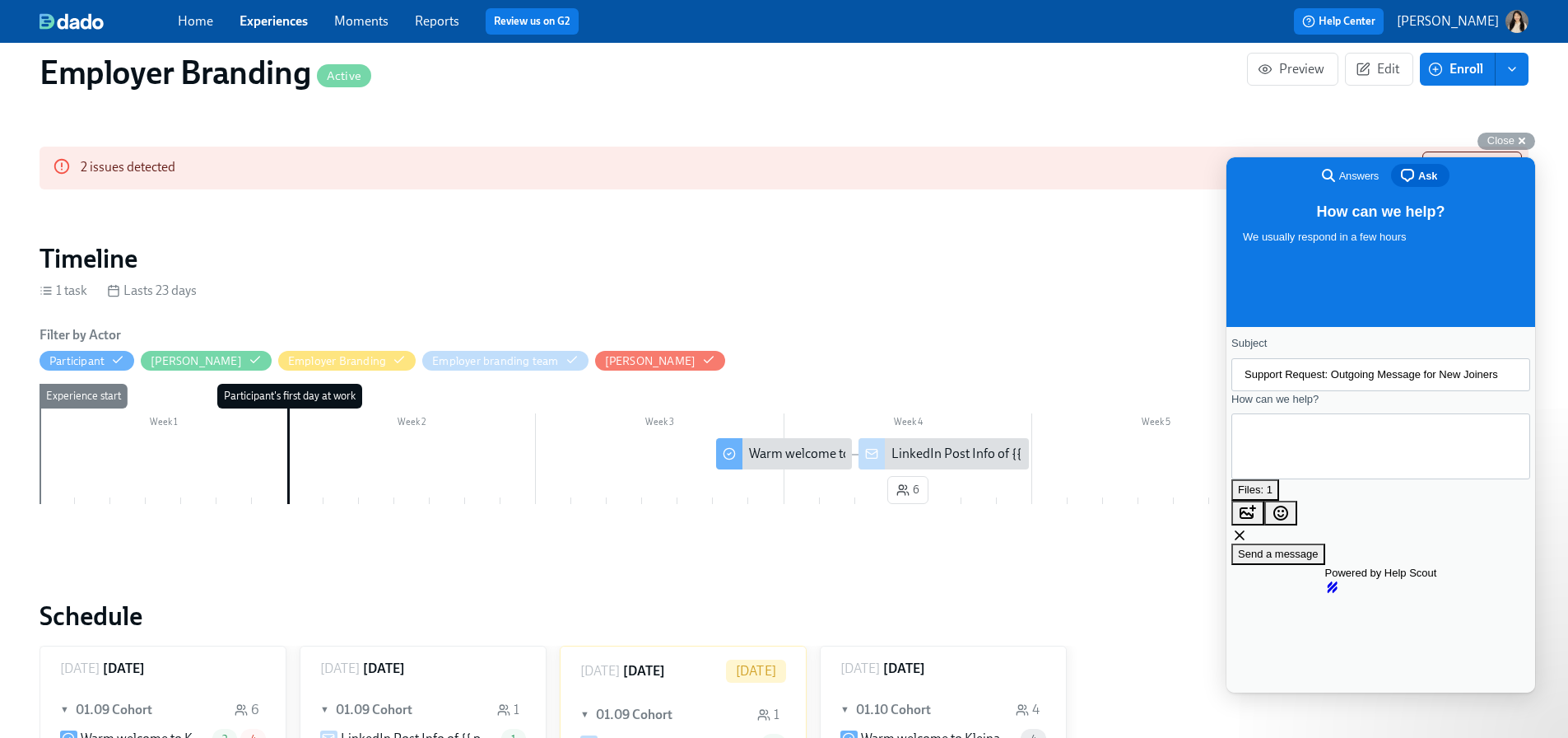
paste textarea "Dear Dado HR Team, We have an Employer Branding message that should be sent to …"
drag, startPoint x: 1322, startPoint y: 463, endPoint x: 1264, endPoint y: 465, distance: 58.0
click at [1264, 516] on textarea "Dear Dado HR Team, We have an Employer Branding message that should be sent to …" at bounding box center [1264, 599] width 38 height 165
click at [1283, 521] on textarea "Dear Dado HR Team, We have an Employer Branding message that should be sent to …" at bounding box center [1264, 599] width 38 height 165
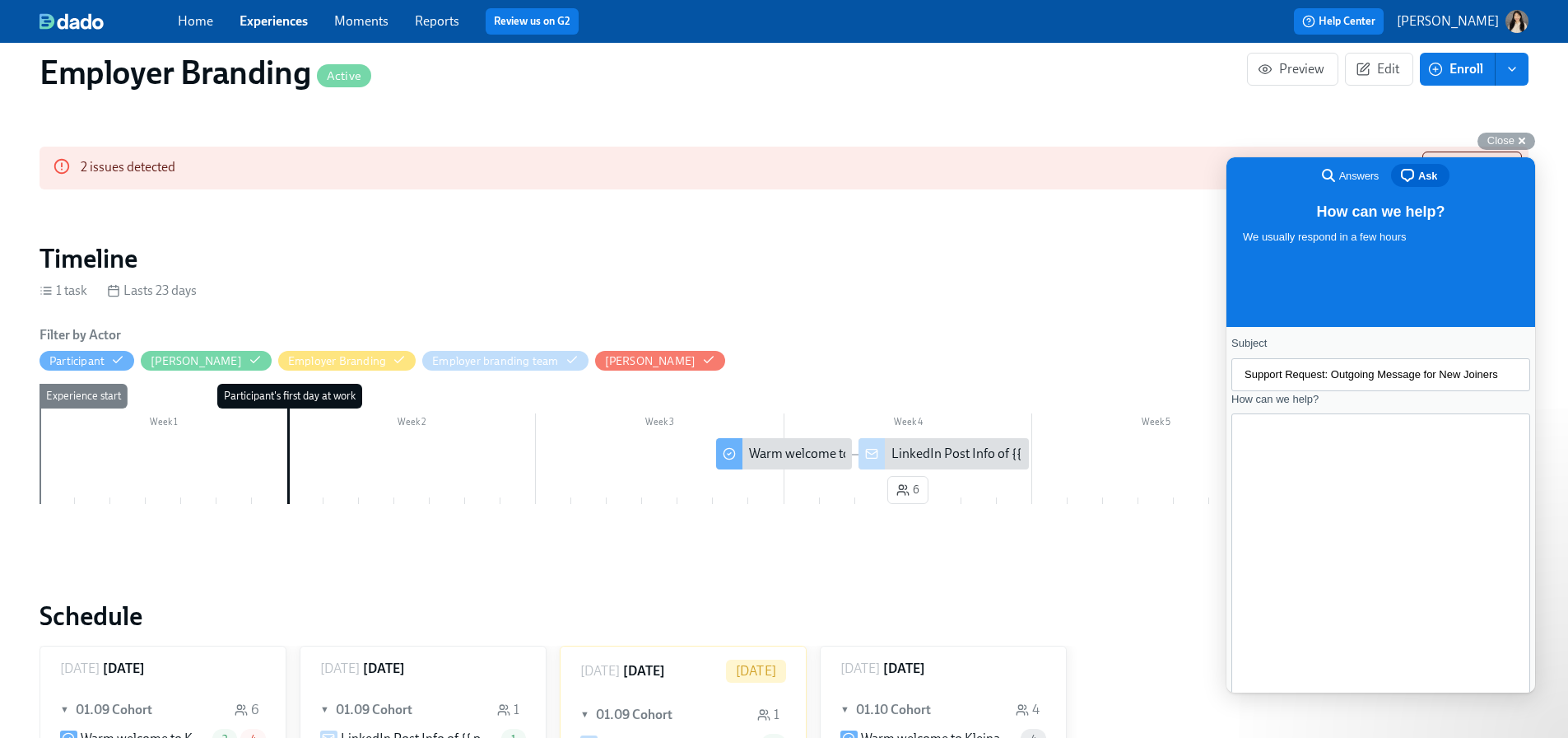
click at [1283, 548] on textarea "Dear Dado HR Team, We have an Employer Branding message that should be sent to …" at bounding box center [1264, 599] width 38 height 165
type textarea "Dear Dado HR Team, We have an Employer Branding message that should be sent to …"
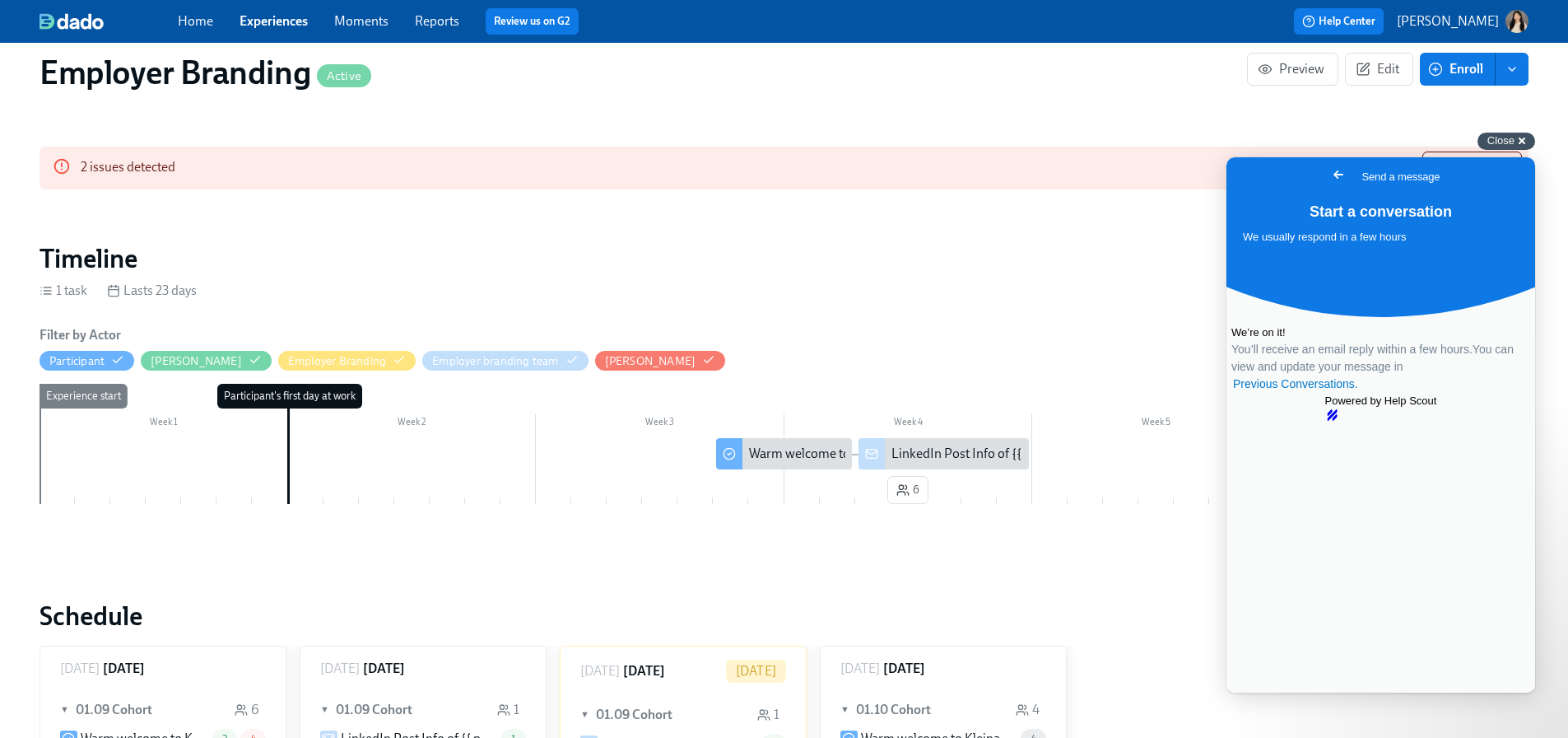
click at [1519, 141] on div "Close cross-small" at bounding box center [1506, 141] width 58 height 17
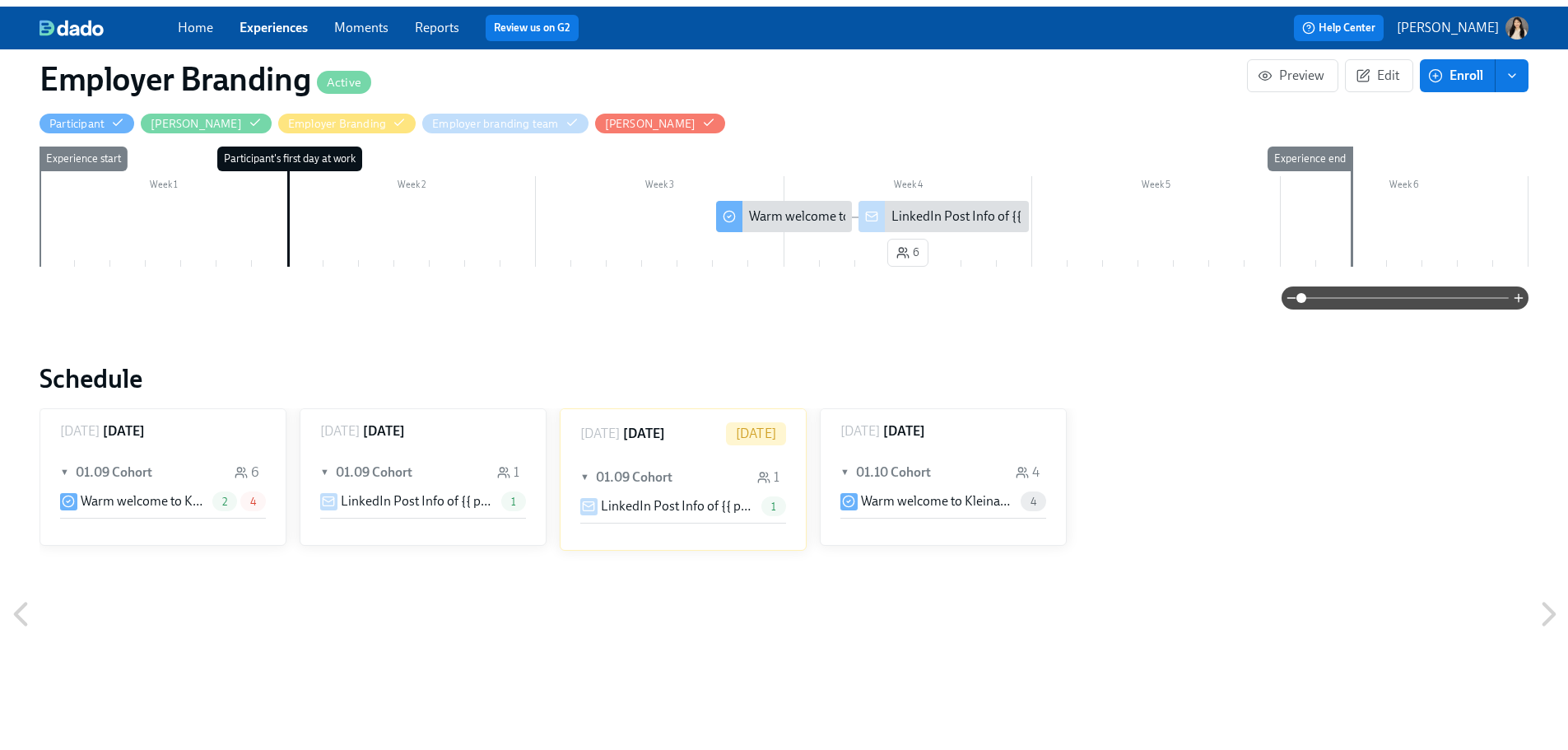
scroll to position [0, 0]
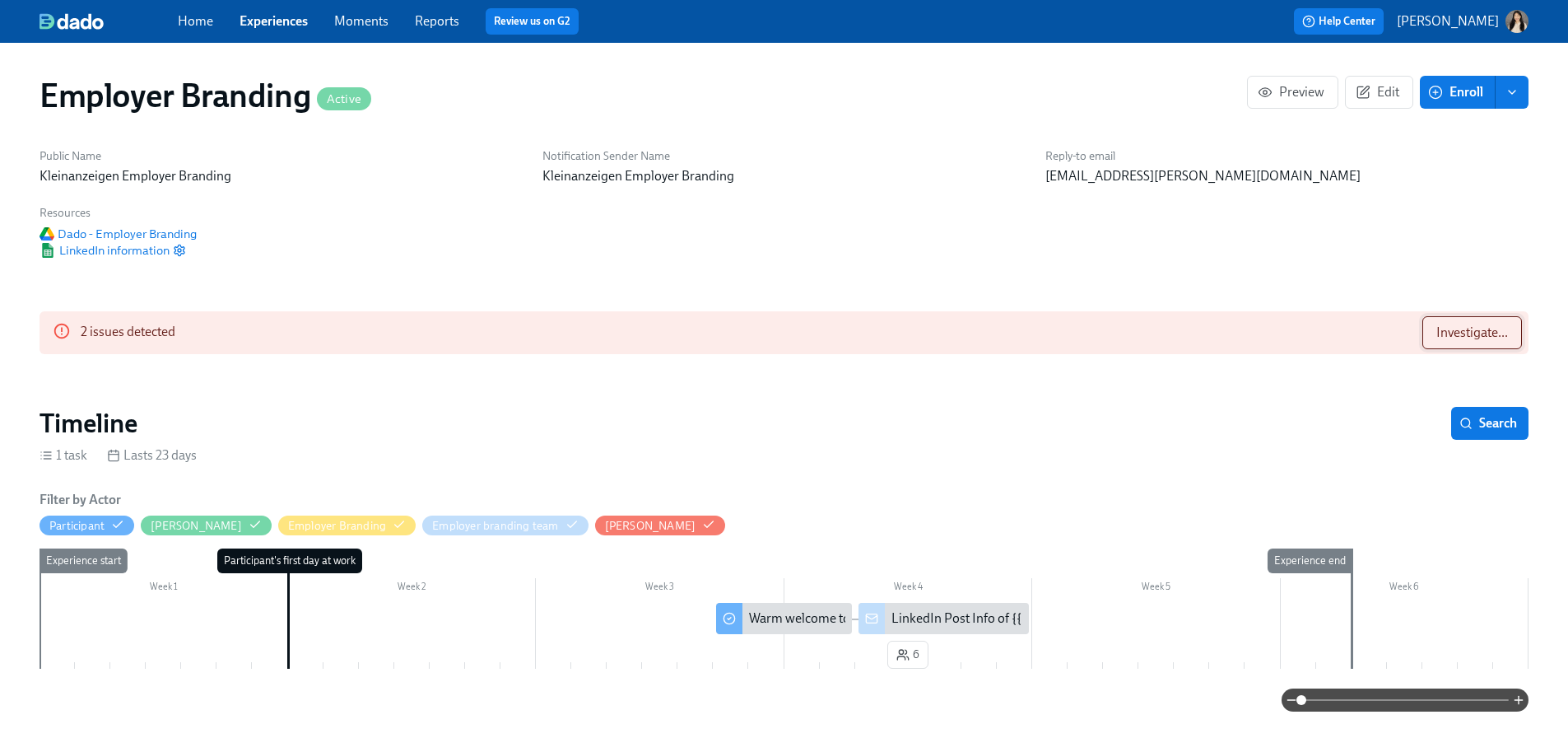
click at [1431, 316] on button "Investigate..." at bounding box center [1472, 333] width 100 height 33
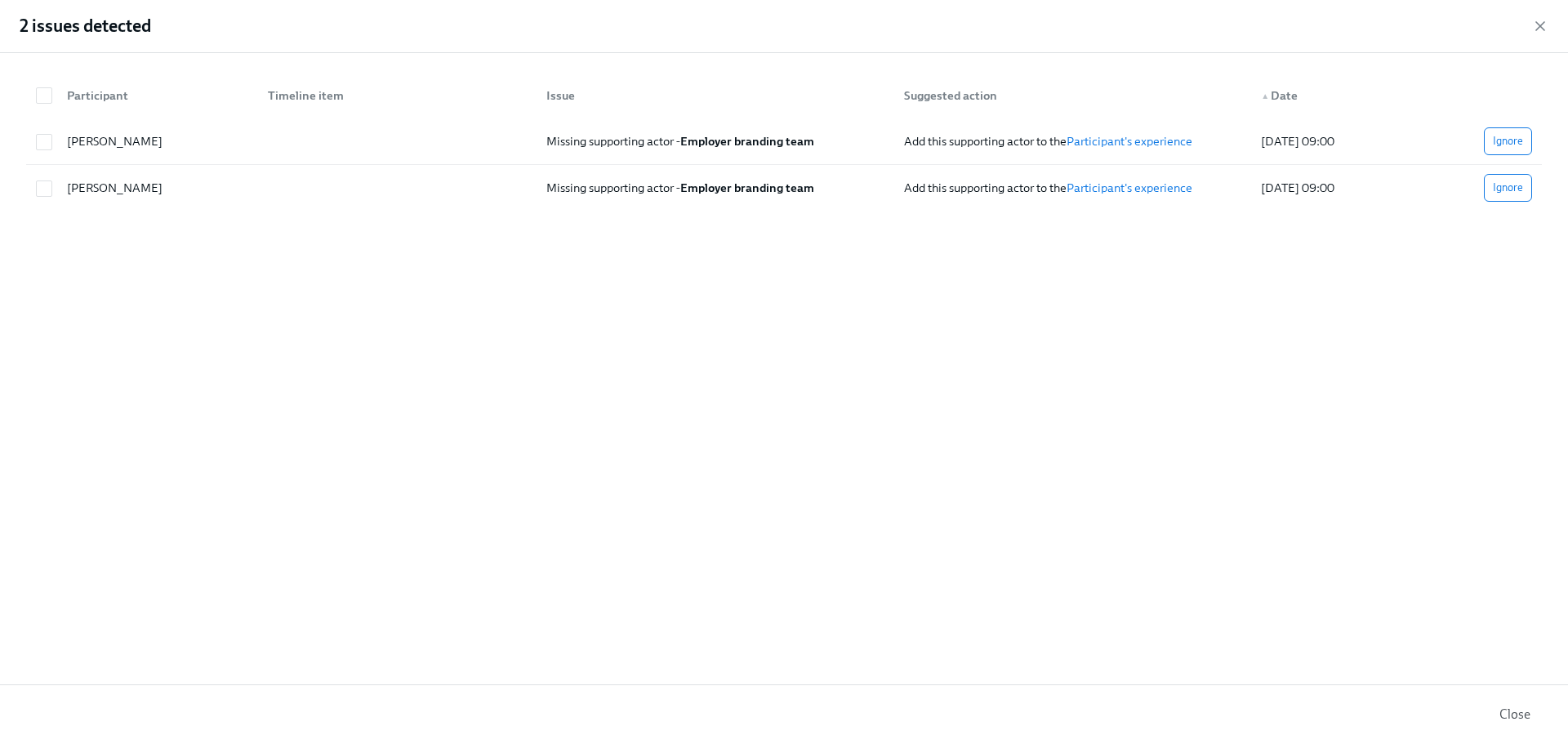
click at [1539, 35] on div "2 issues detected" at bounding box center [784, 26] width 1568 height 53
click at [1536, 30] on icon "button" at bounding box center [1540, 25] width 8 height 8
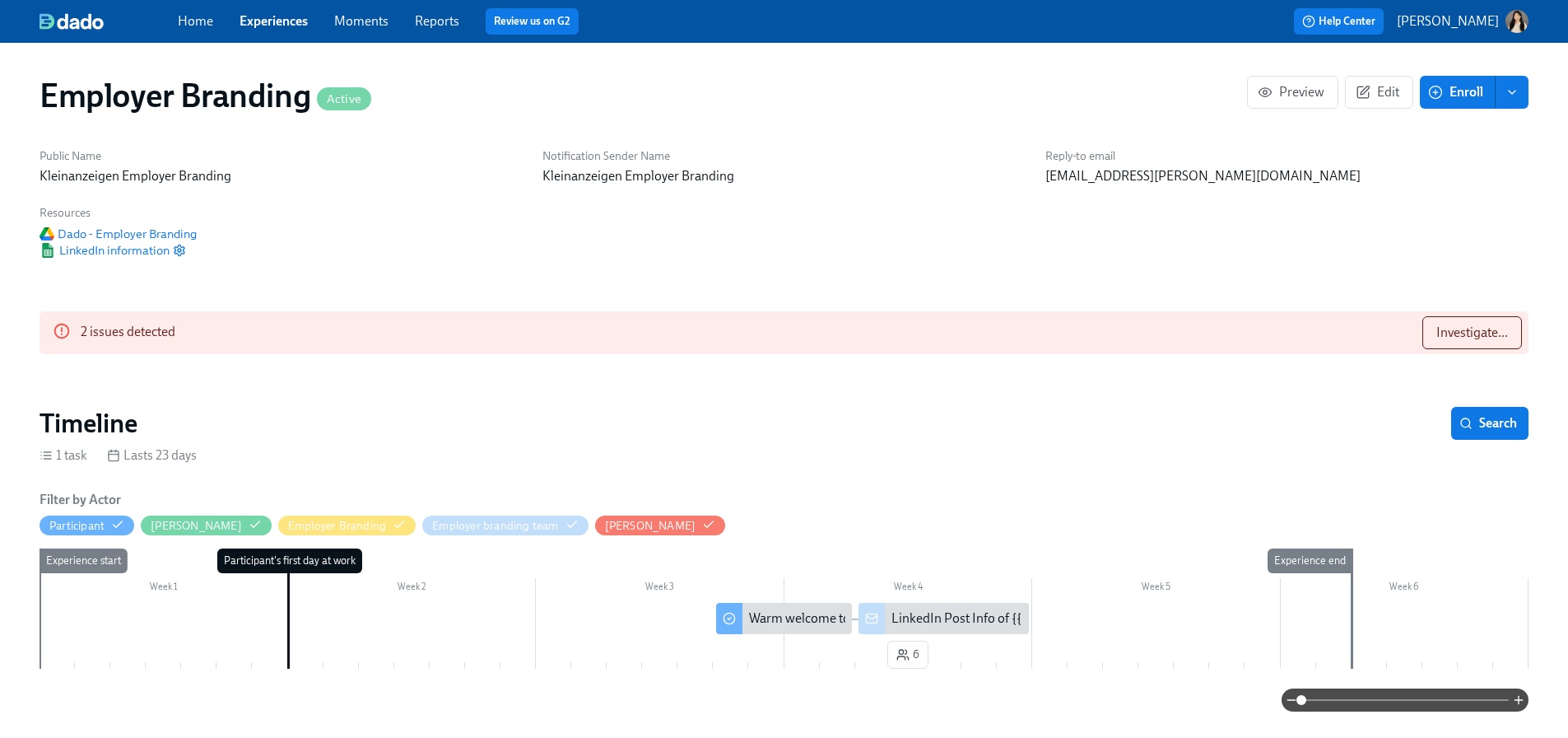
click at [278, 23] on link "Experiences" at bounding box center [273, 20] width 69 height 16
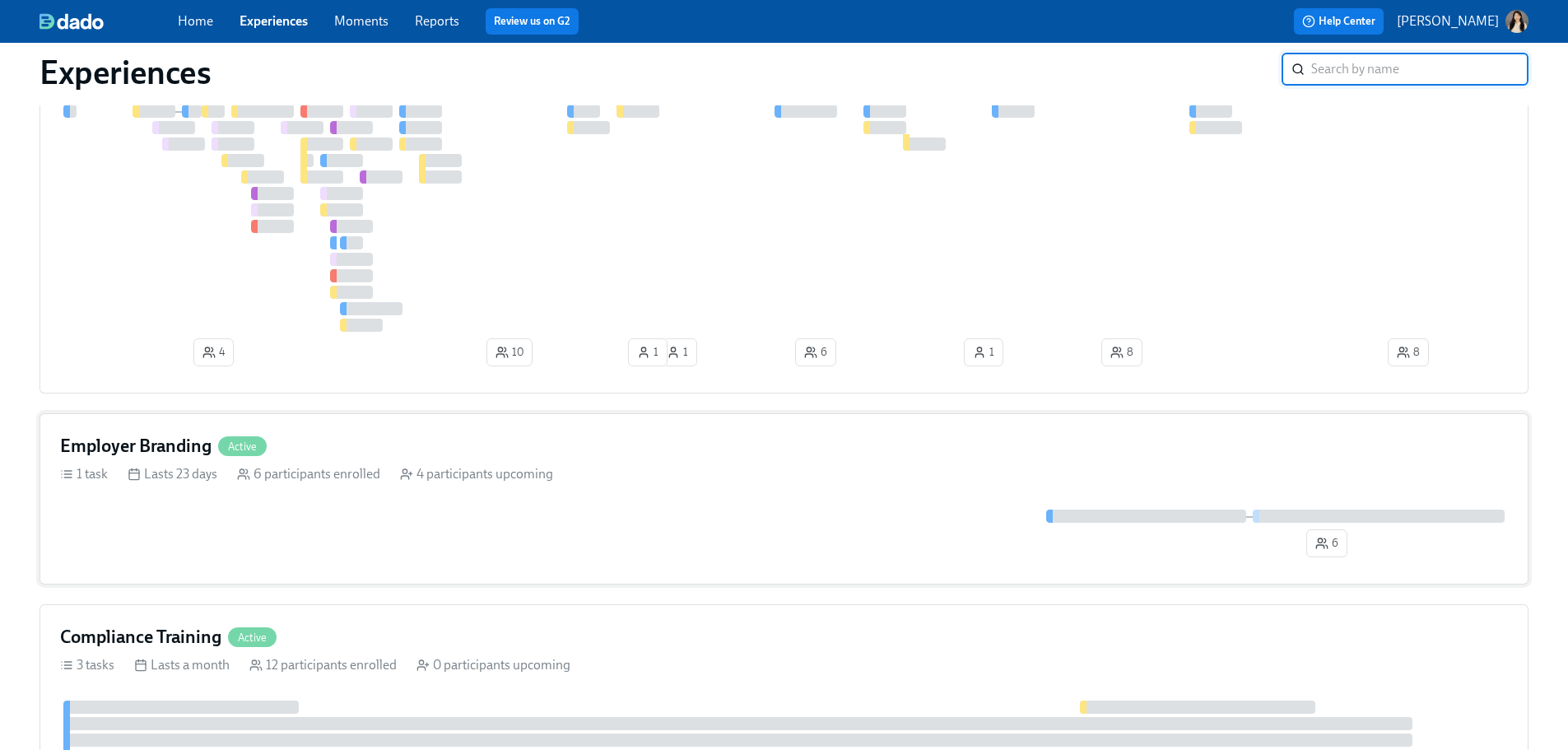
scroll to position [165, 0]
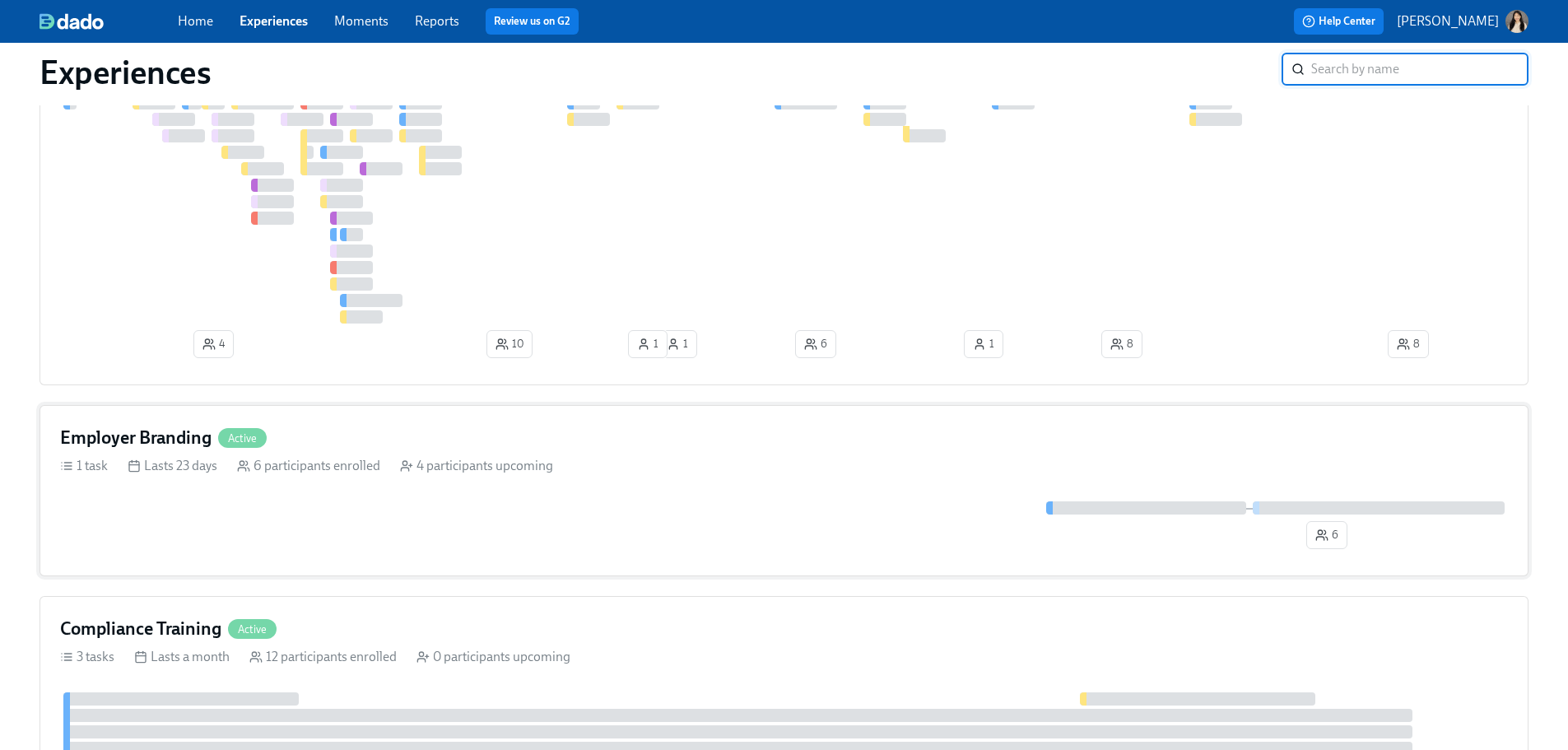
click at [1310, 549] on button "6" at bounding box center [1326, 535] width 41 height 28
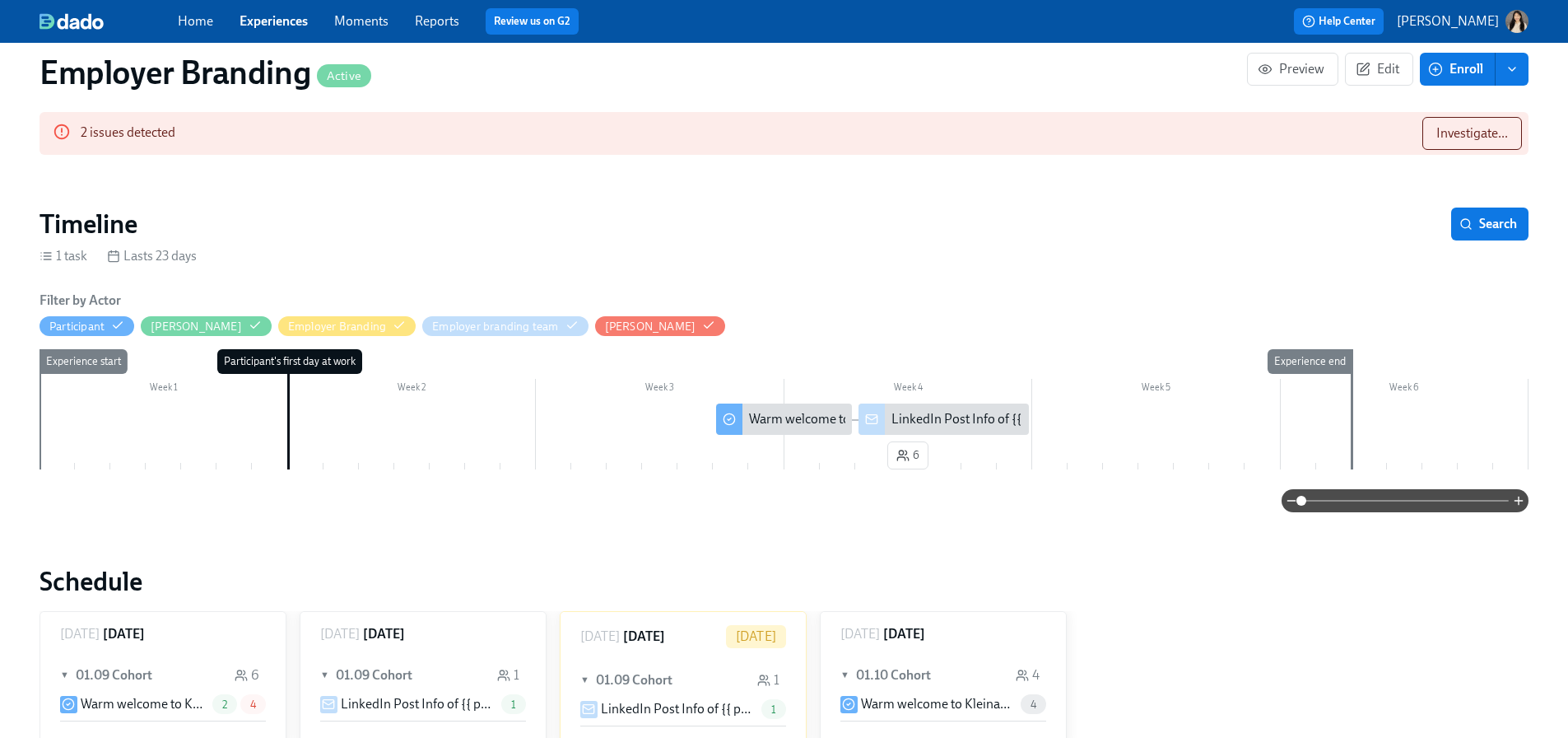
scroll to position [329, 0]
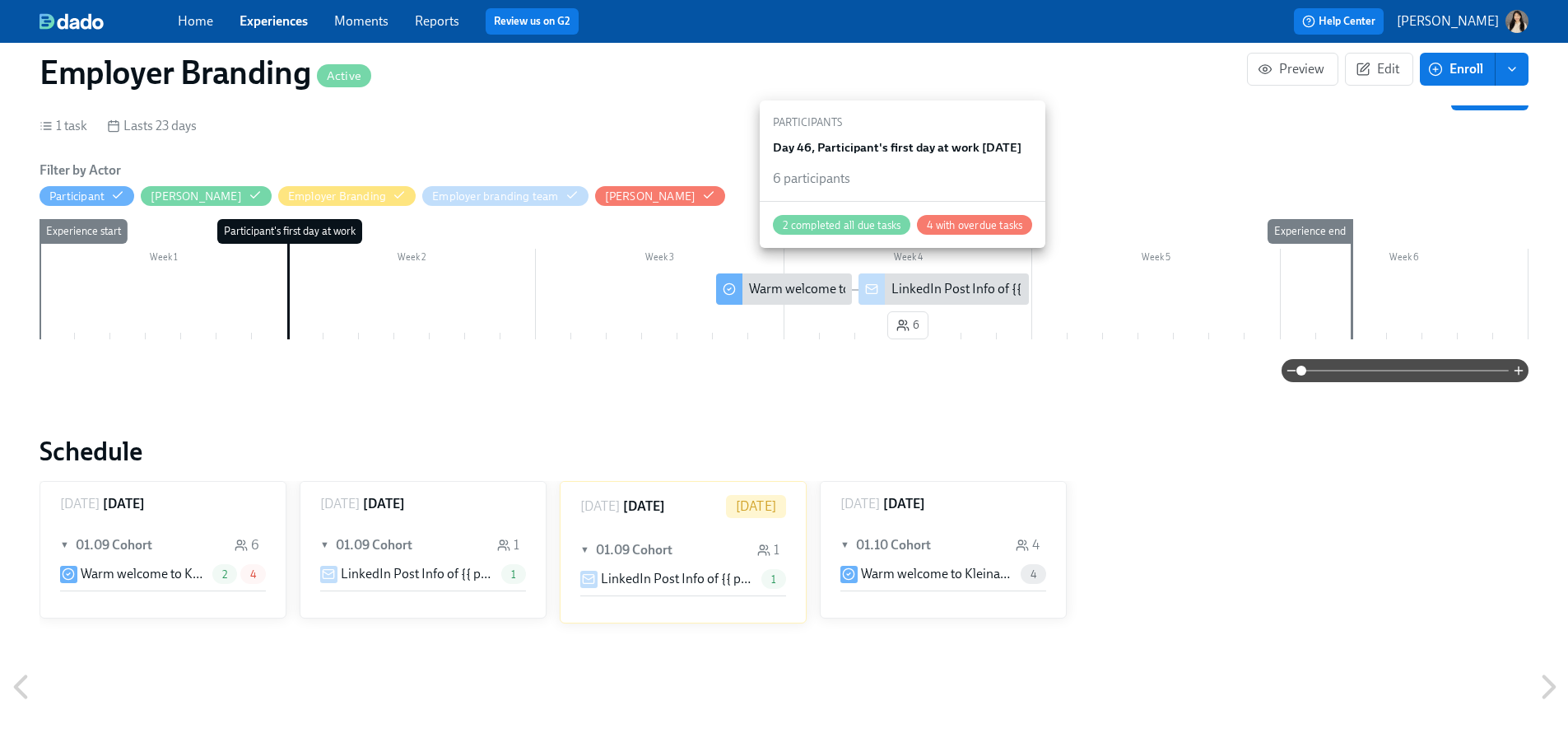
click at [922, 311] on button "6" at bounding box center [907, 325] width 41 height 28
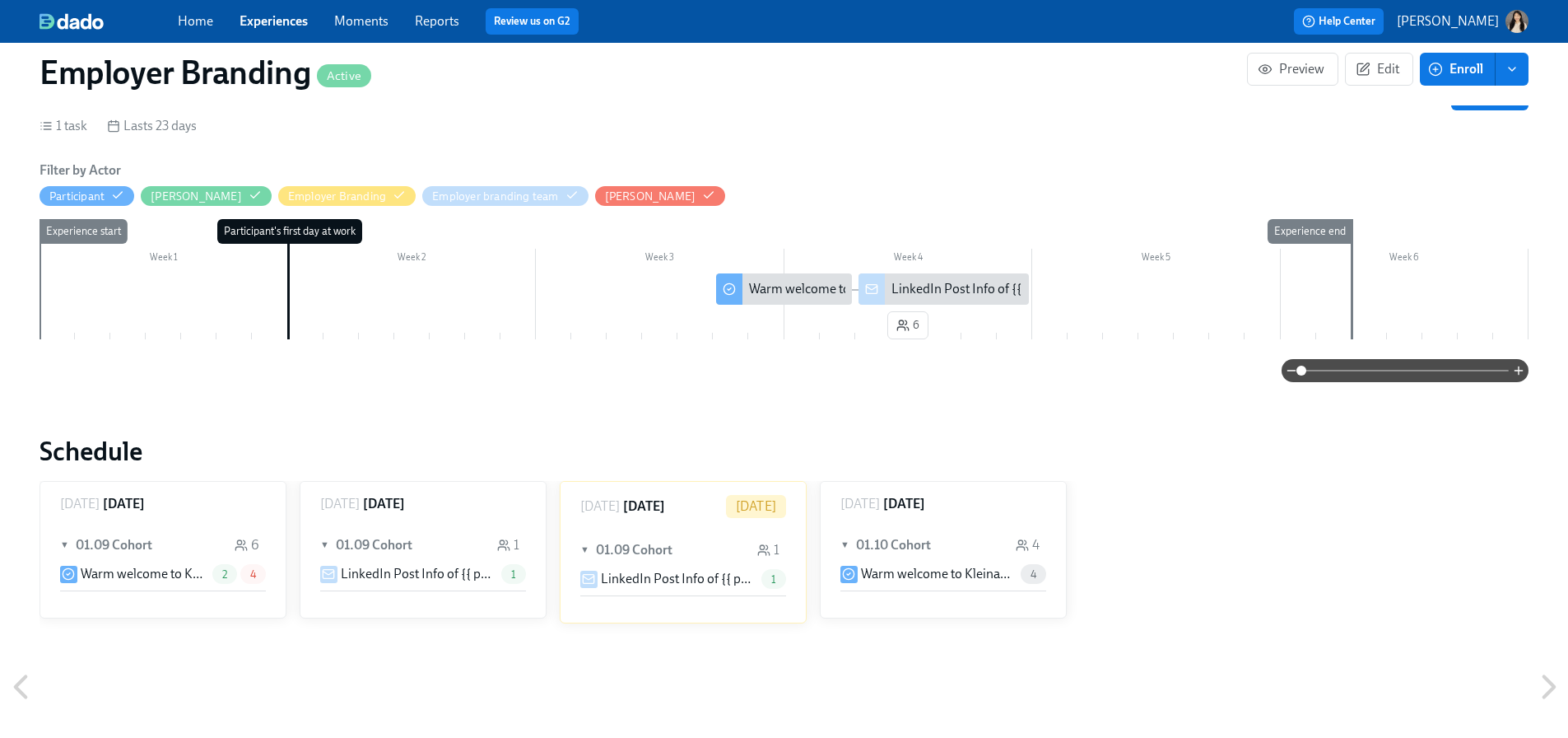
click at [247, 538] on icon at bounding box center [241, 545] width 13 height 13
click at [510, 538] on icon at bounding box center [503, 545] width 13 height 13
click at [762, 541] on div "1" at bounding box center [768, 550] width 22 height 18
click at [1033, 536] on div "4" at bounding box center [1027, 545] width 24 height 18
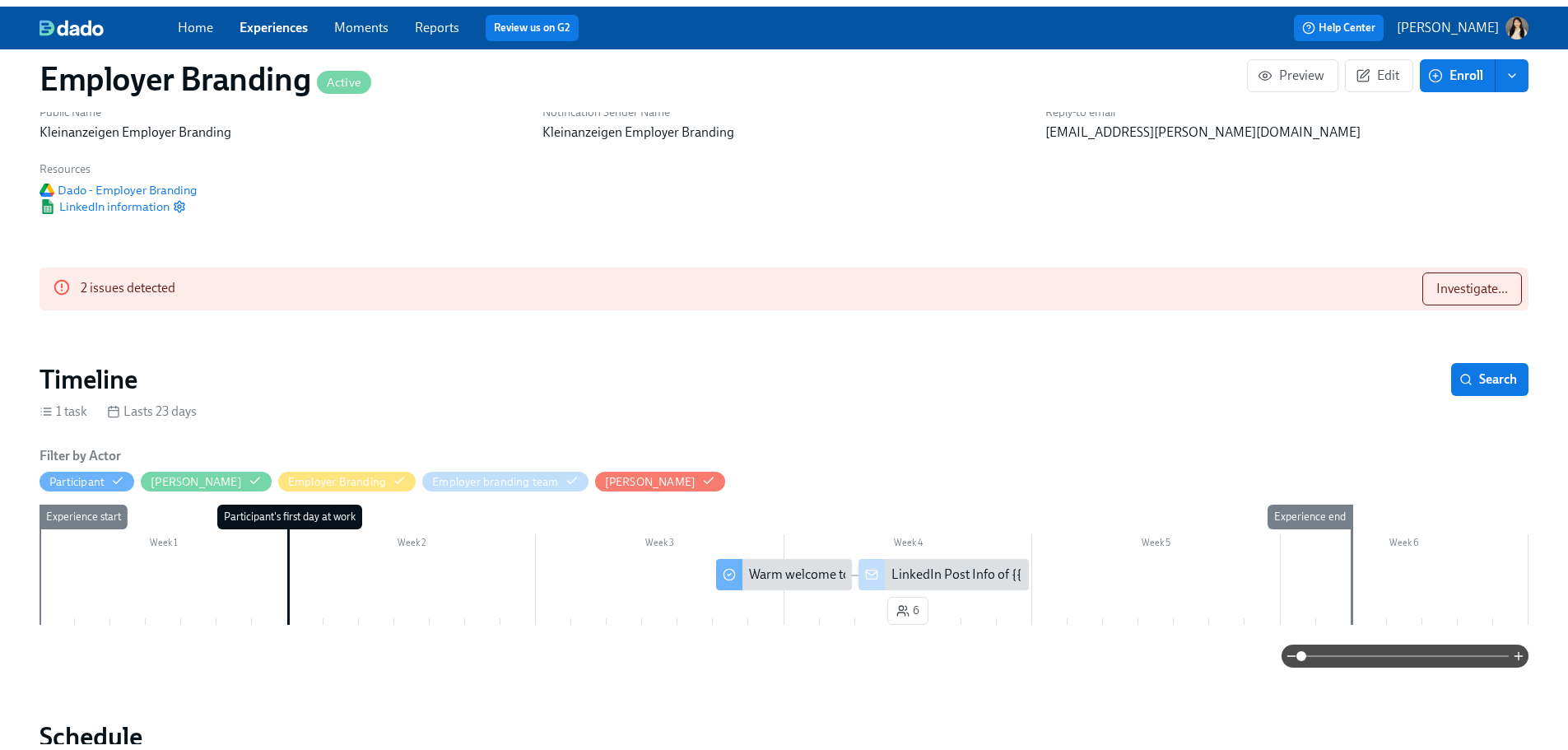
scroll to position [0, 0]
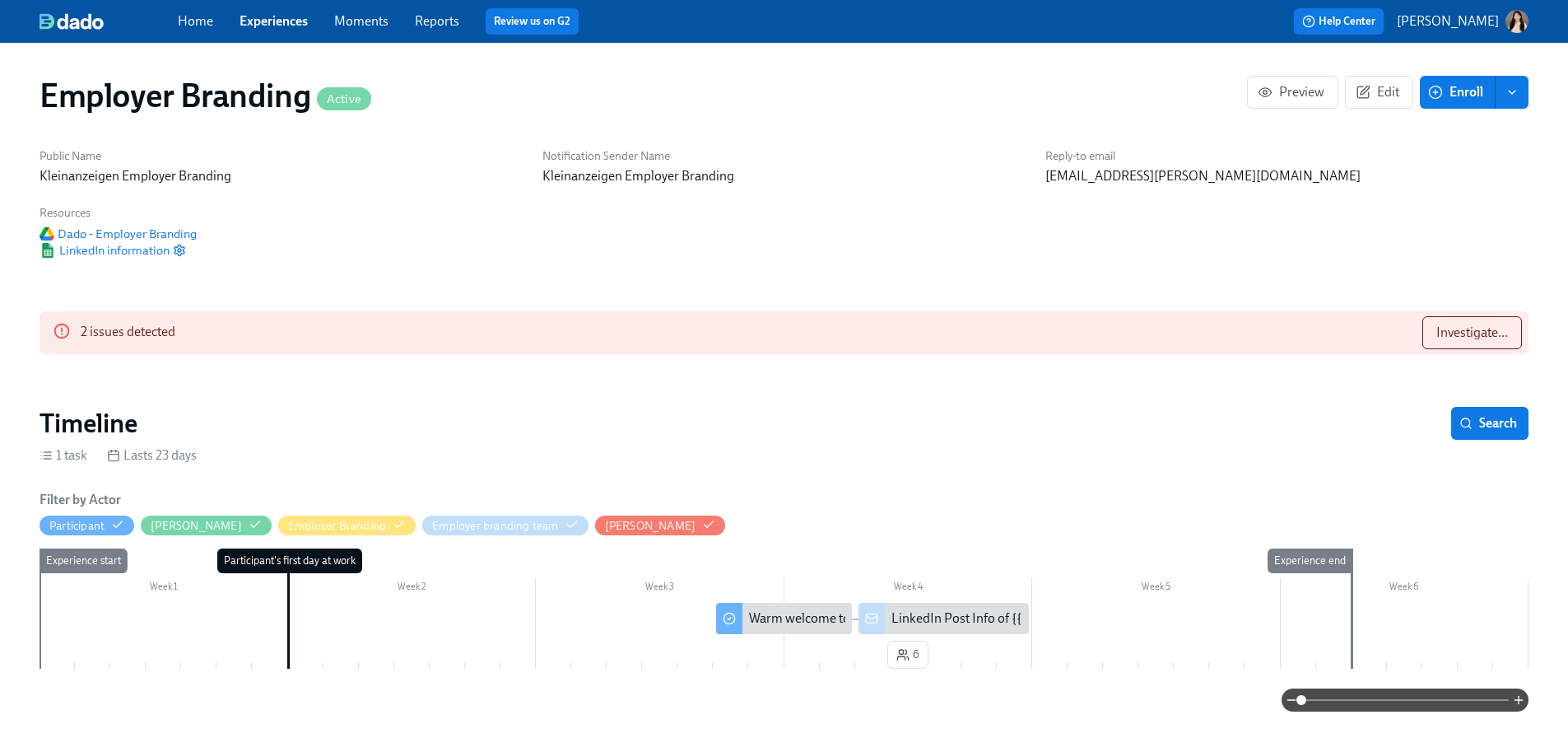
click at [65, 11] on div "Home Experiences Moments Reports Review us on G2 Help Center [PERSON_NAME]" at bounding box center [784, 21] width 1568 height 43
click at [92, 15] on img at bounding box center [71, 21] width 64 height 17
